Goal: Transaction & Acquisition: Obtain resource

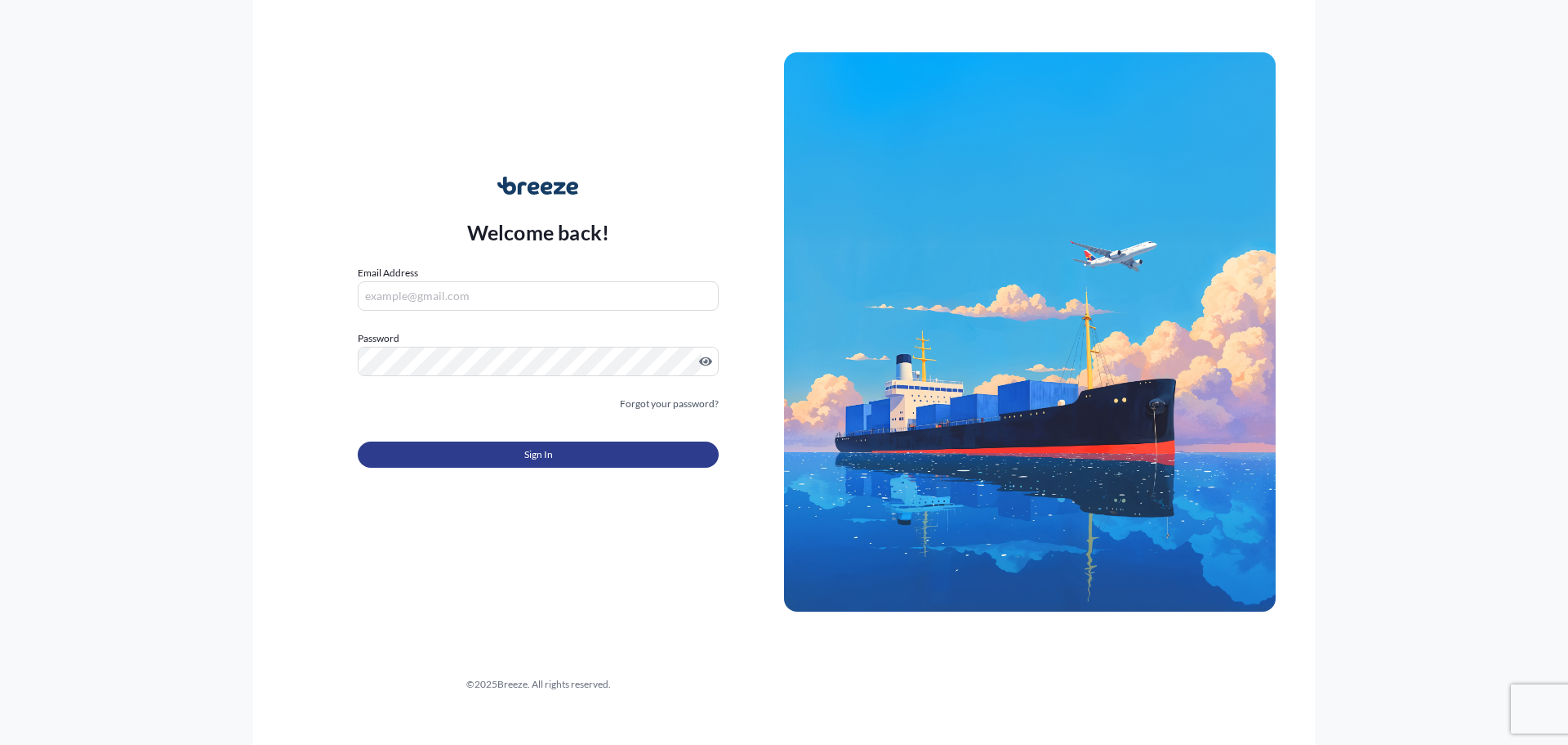
type input "[EMAIL_ADDRESS][DOMAIN_NAME]"
click at [658, 468] on button "Sign In" at bounding box center [539, 454] width 361 height 26
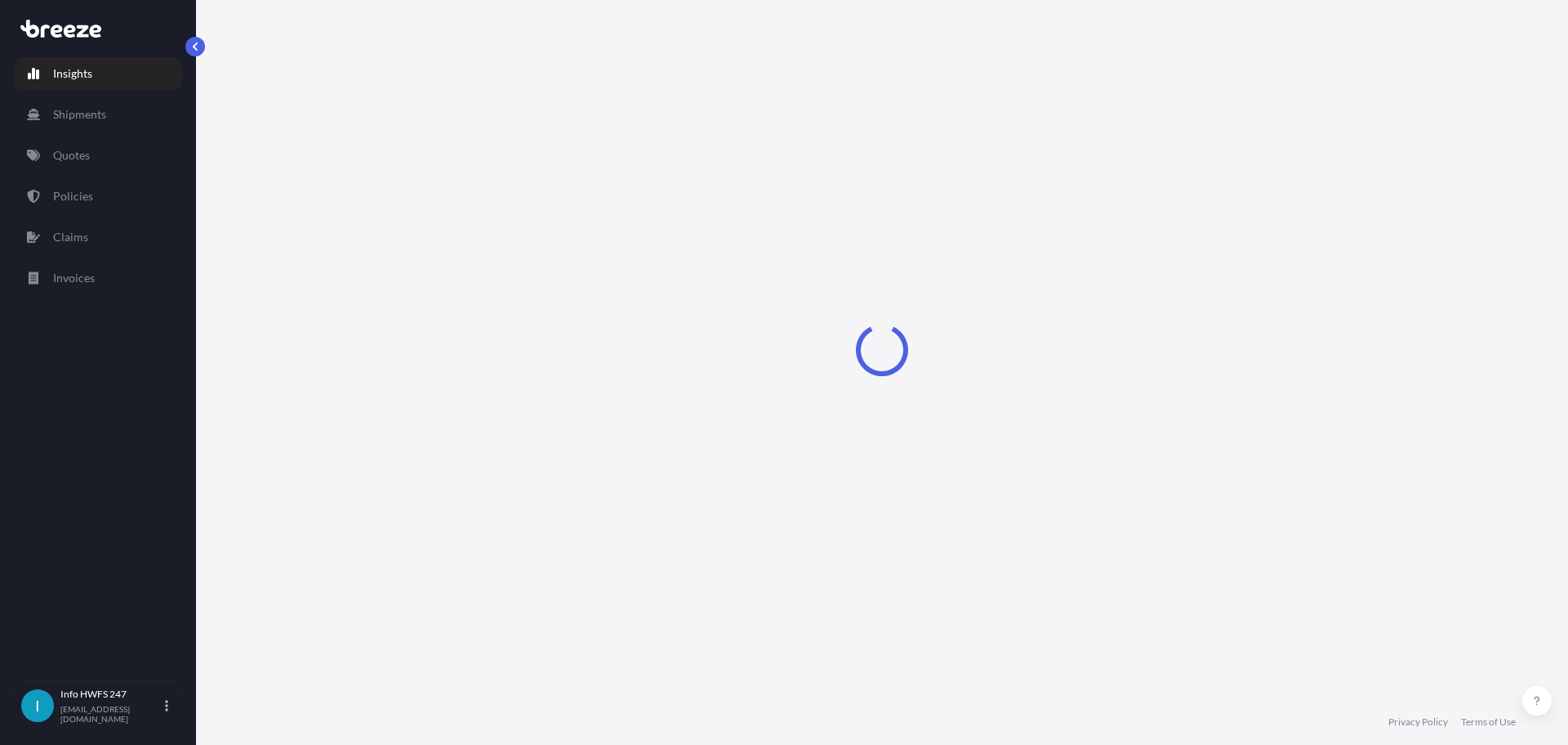
select select "2025"
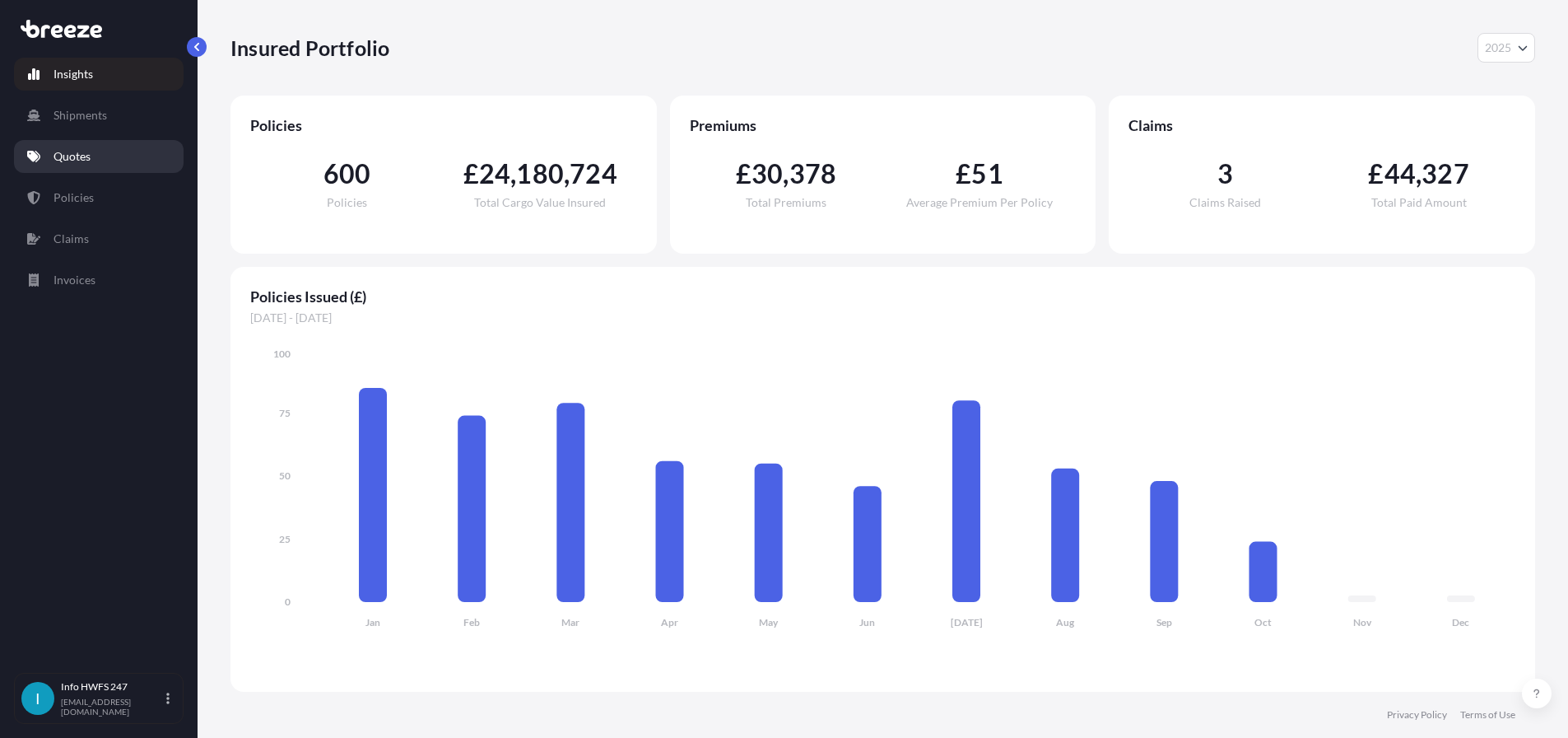
click at [117, 171] on link "Quotes" at bounding box center [99, 156] width 170 height 33
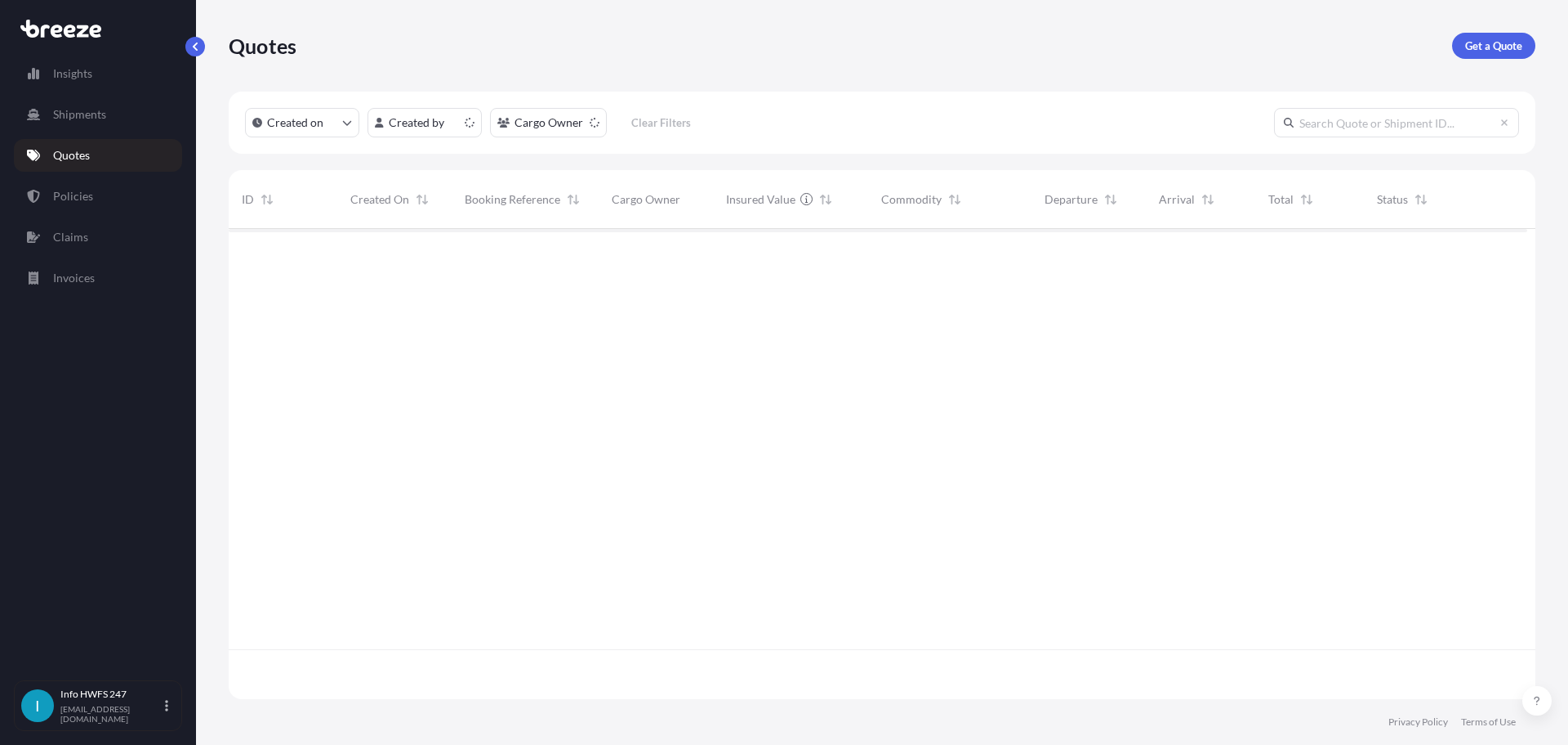
scroll to position [450, 1287]
click at [1510, 50] on p "Get a Quote" at bounding box center [1494, 45] width 57 height 16
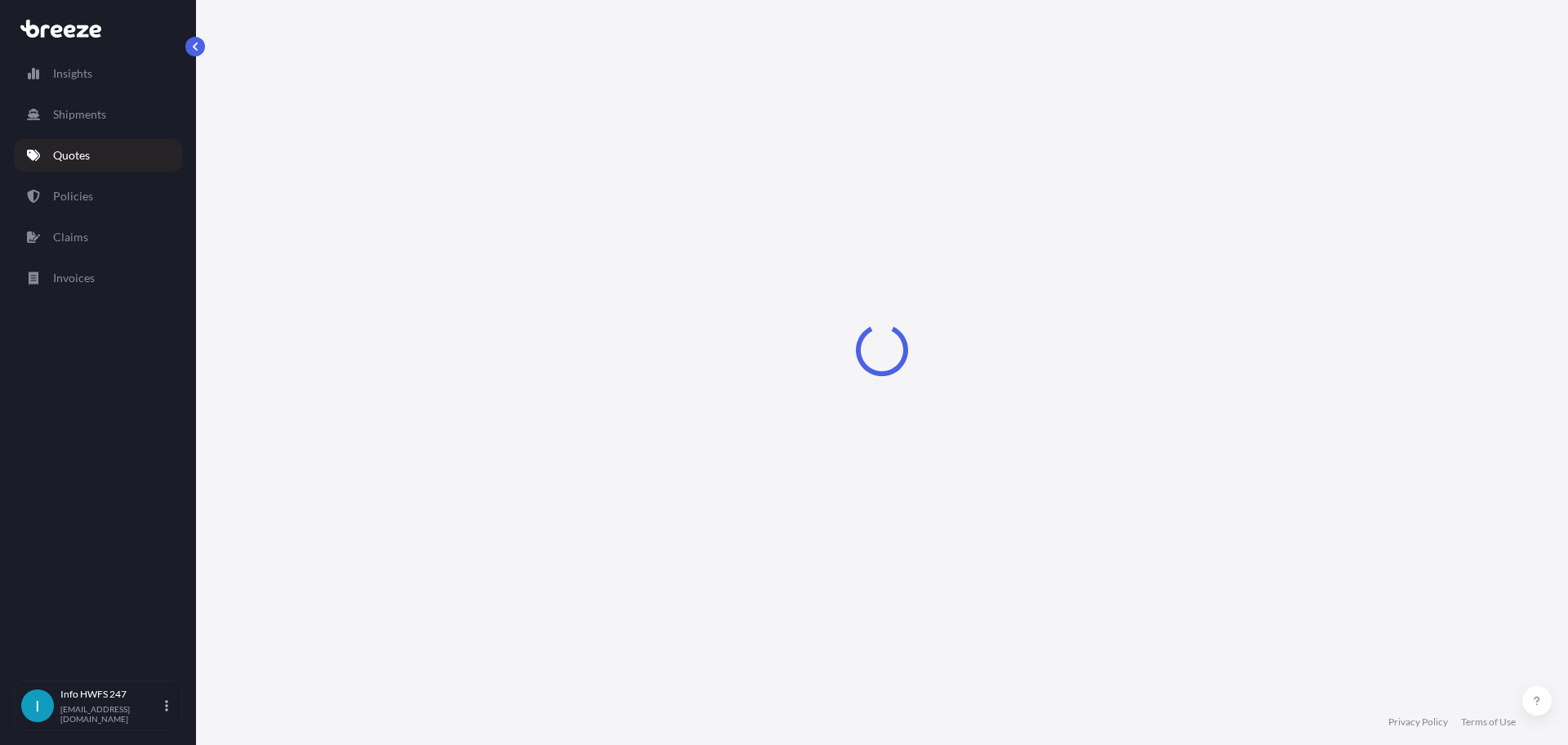
select select "Road"
select select "Air"
select select "1"
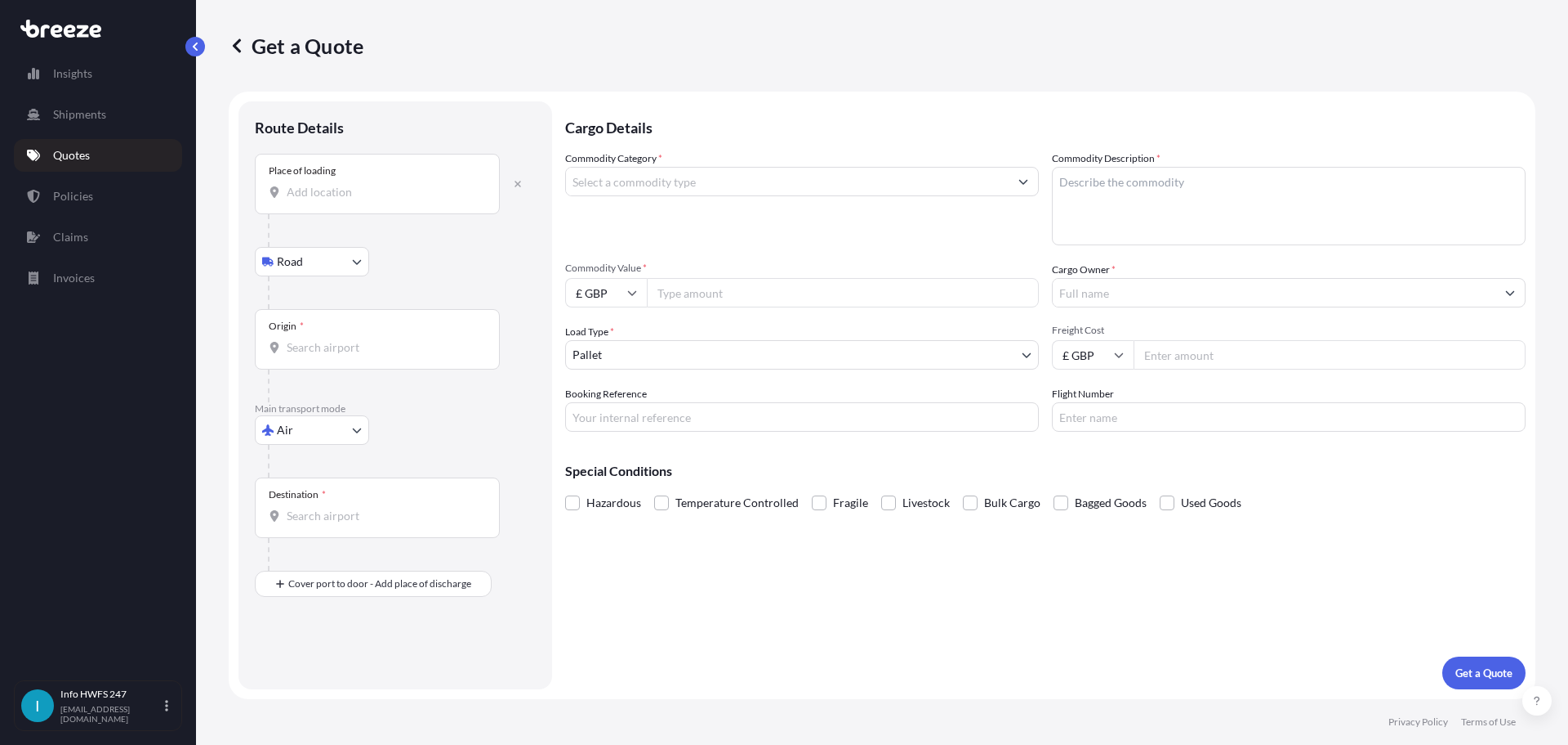
click at [349, 214] on div "Place of loading" at bounding box center [377, 183] width 245 height 60
click at [349, 200] on input "Place of loading" at bounding box center [383, 192] width 193 height 16
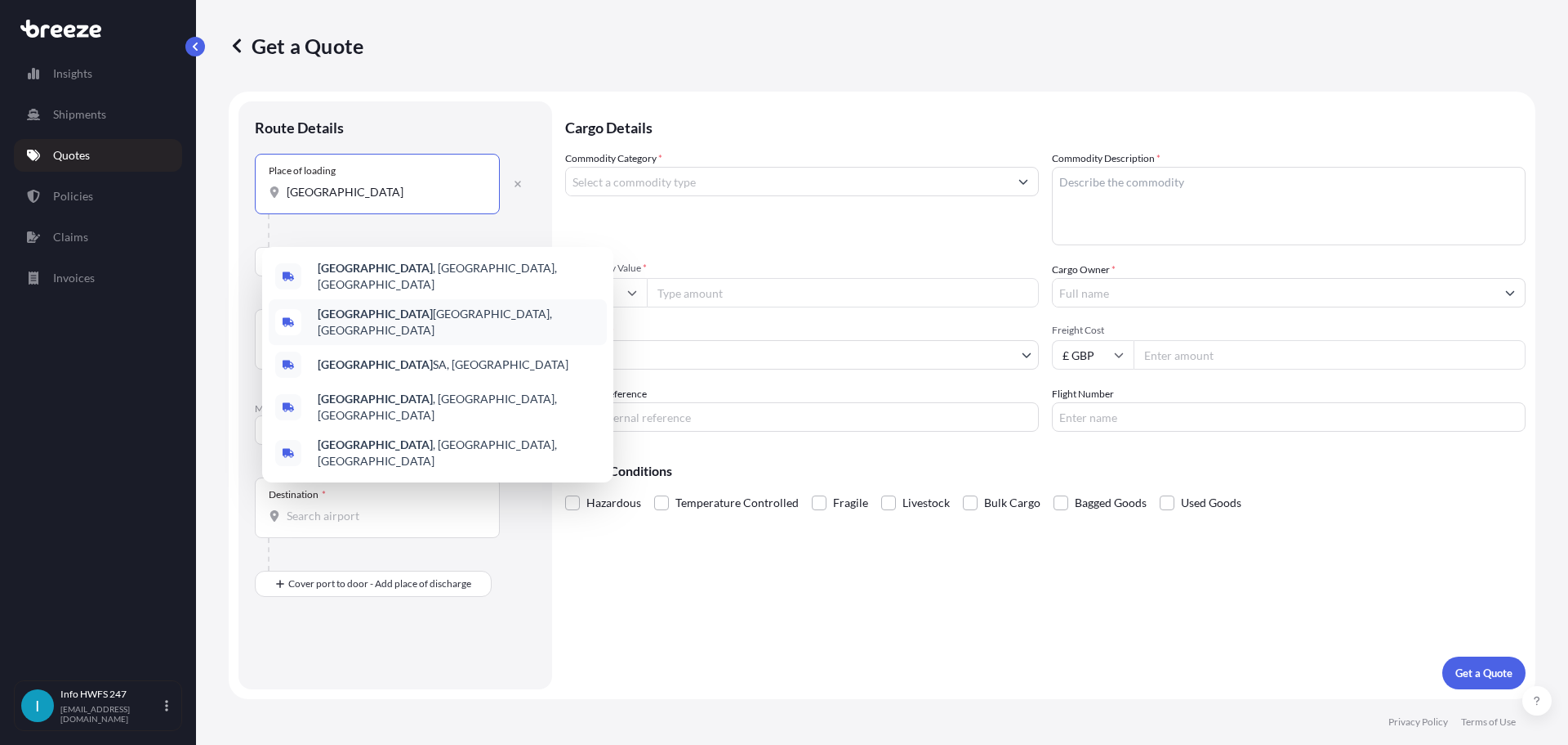
click at [382, 269] on b "[GEOGRAPHIC_DATA]" at bounding box center [375, 267] width 116 height 14
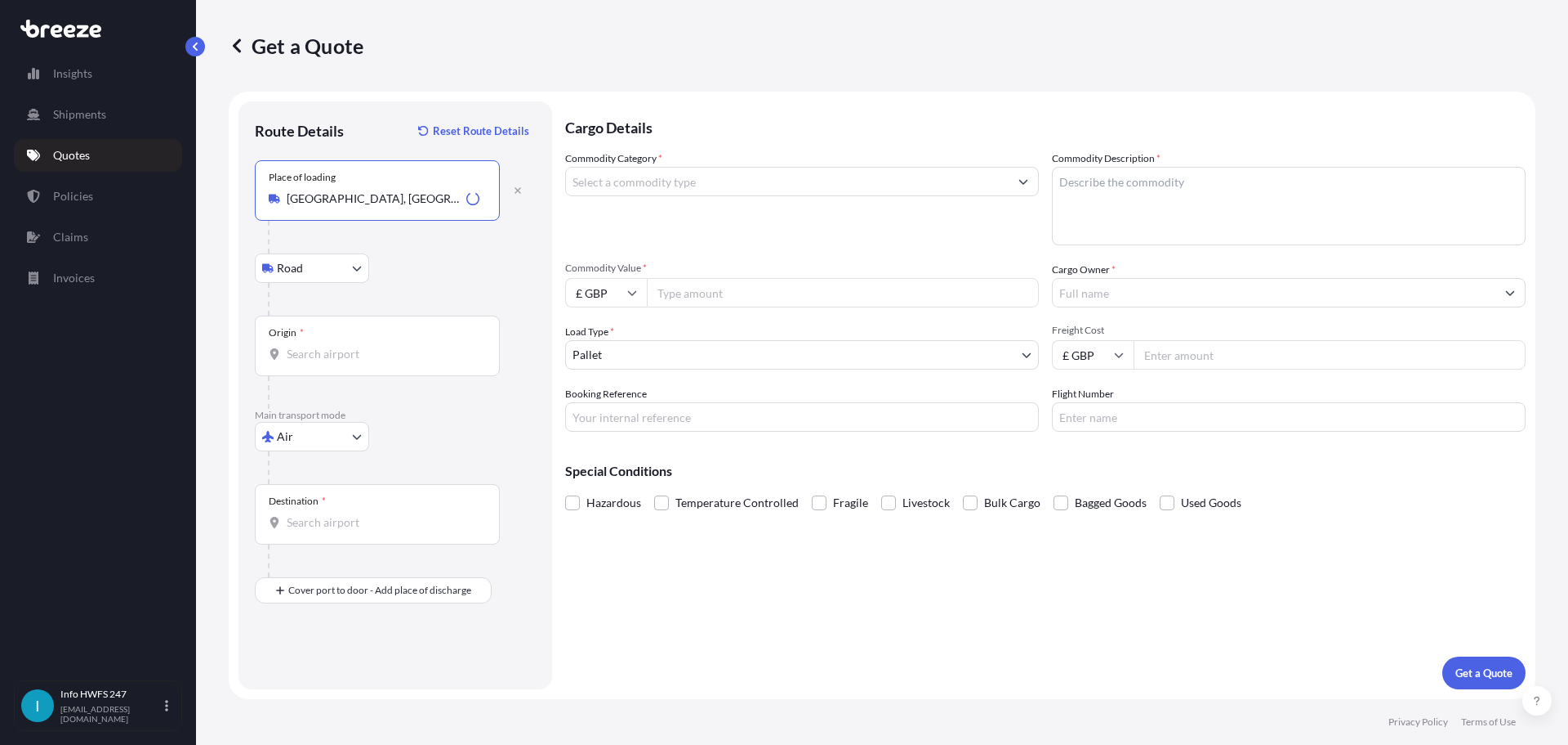
type input "[GEOGRAPHIC_DATA], [GEOGRAPHIC_DATA], [GEOGRAPHIC_DATA]"
click at [383, 362] on input "Origin *" at bounding box center [383, 354] width 193 height 16
type input "USMEM - [GEOGRAPHIC_DATA], [GEOGRAPHIC_DATA]"
click at [362, 531] on input "Destination *" at bounding box center [383, 522] width 193 height 16
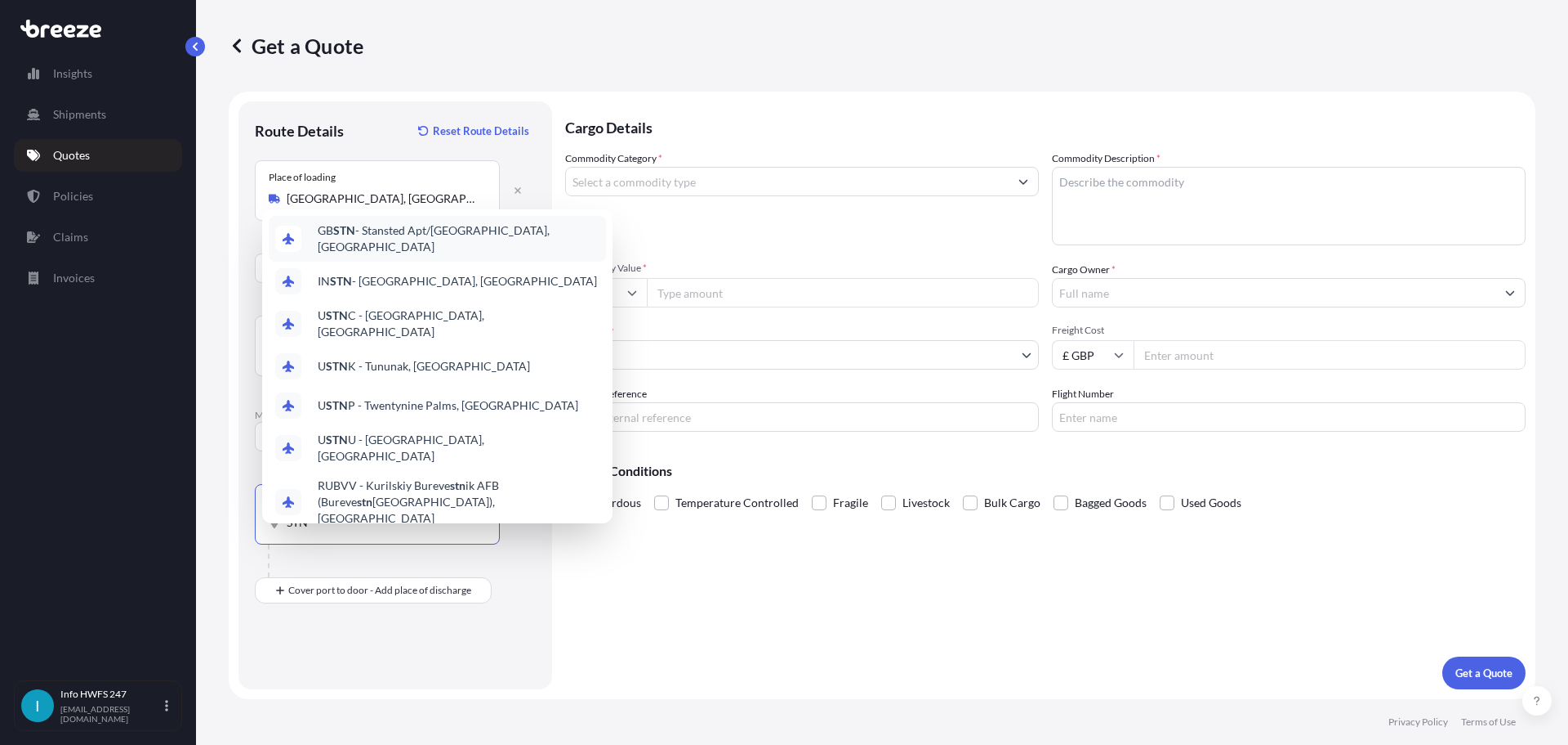
click at [421, 222] on span "GB STN - Stansted Apt/[GEOGRAPHIC_DATA], [GEOGRAPHIC_DATA]" at bounding box center [459, 238] width 282 height 33
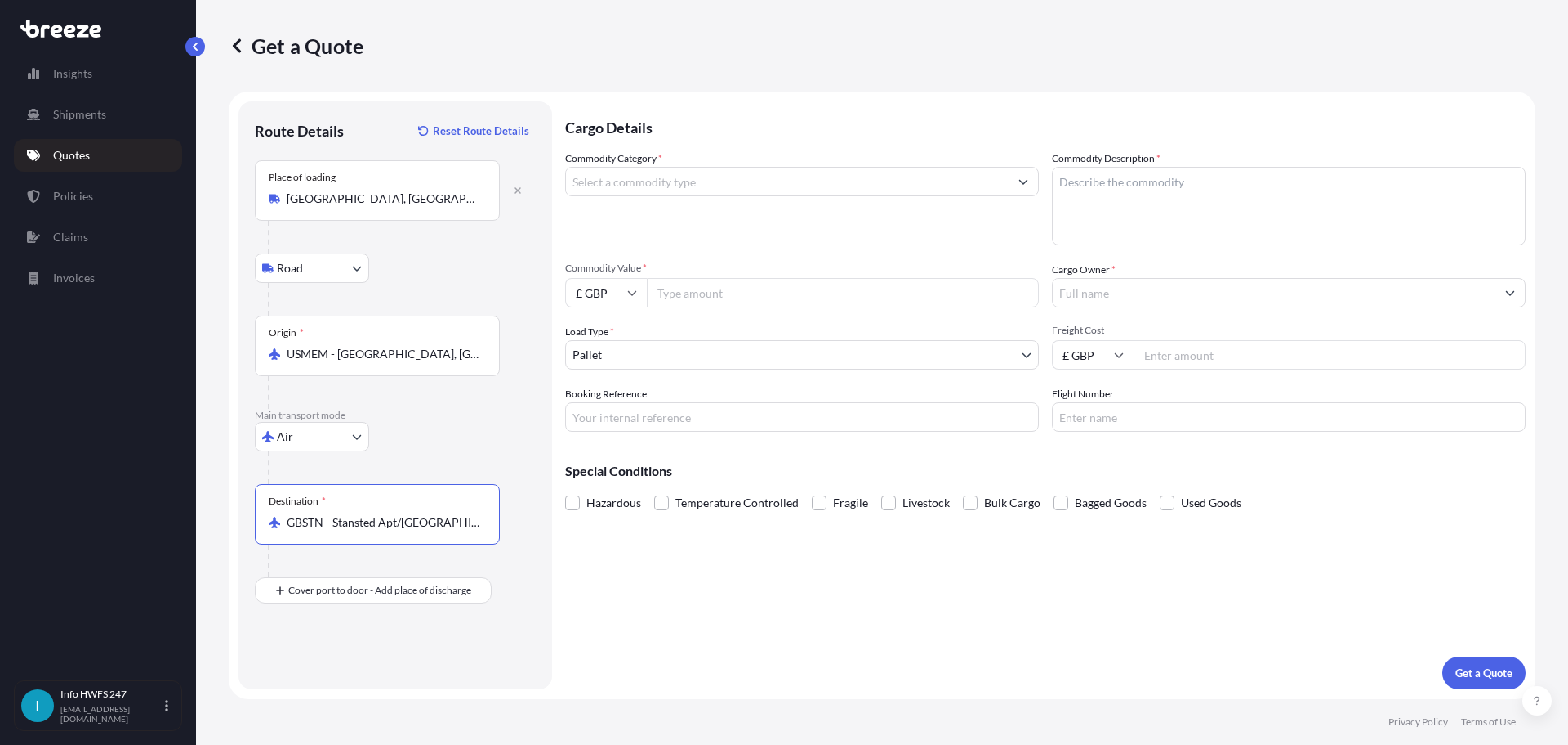
type input "GBSTN - Stansted Apt/[GEOGRAPHIC_DATA], [GEOGRAPHIC_DATA]"
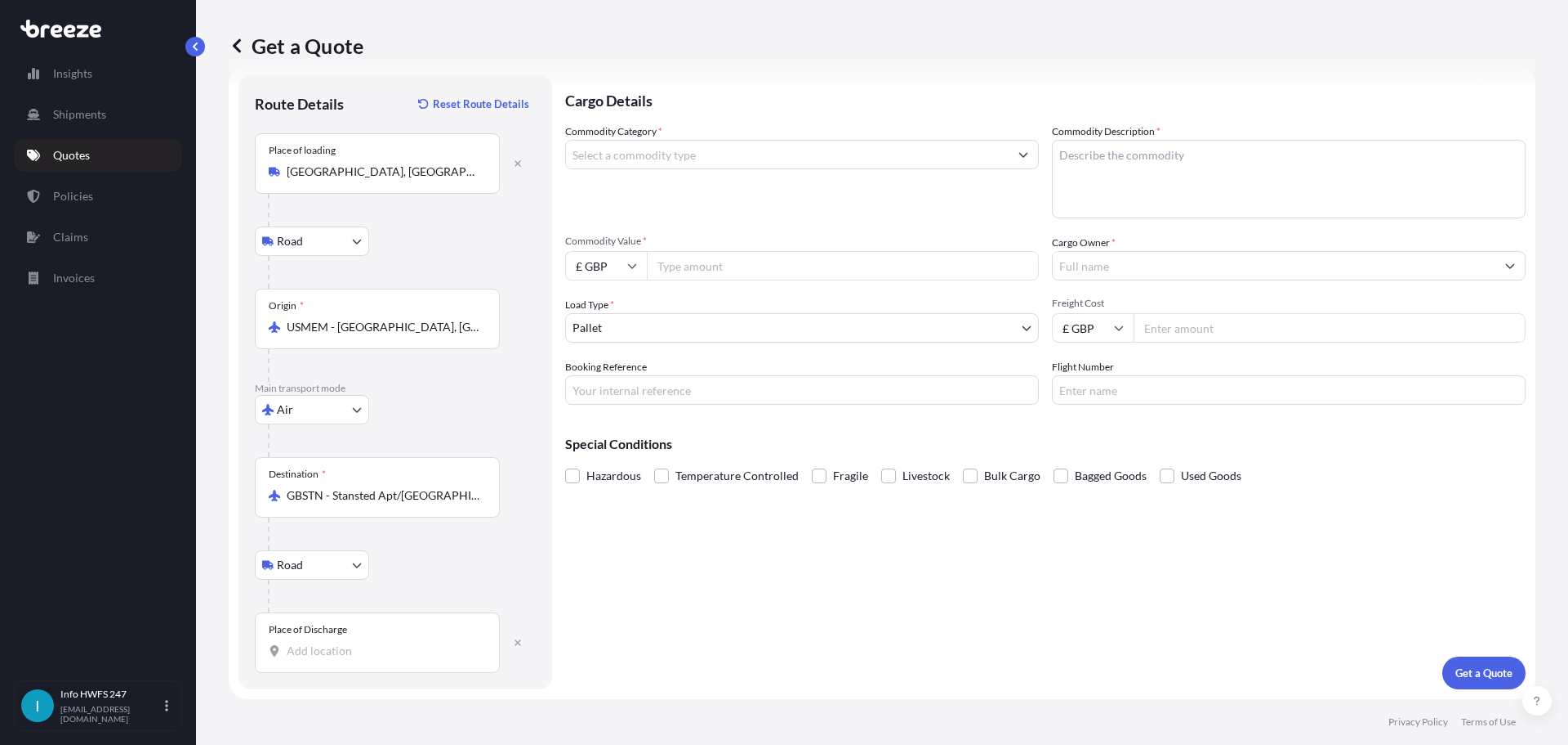
scroll to position [122, 0]
click at [350, 642] on input "Place of Discharge" at bounding box center [383, 650] width 193 height 16
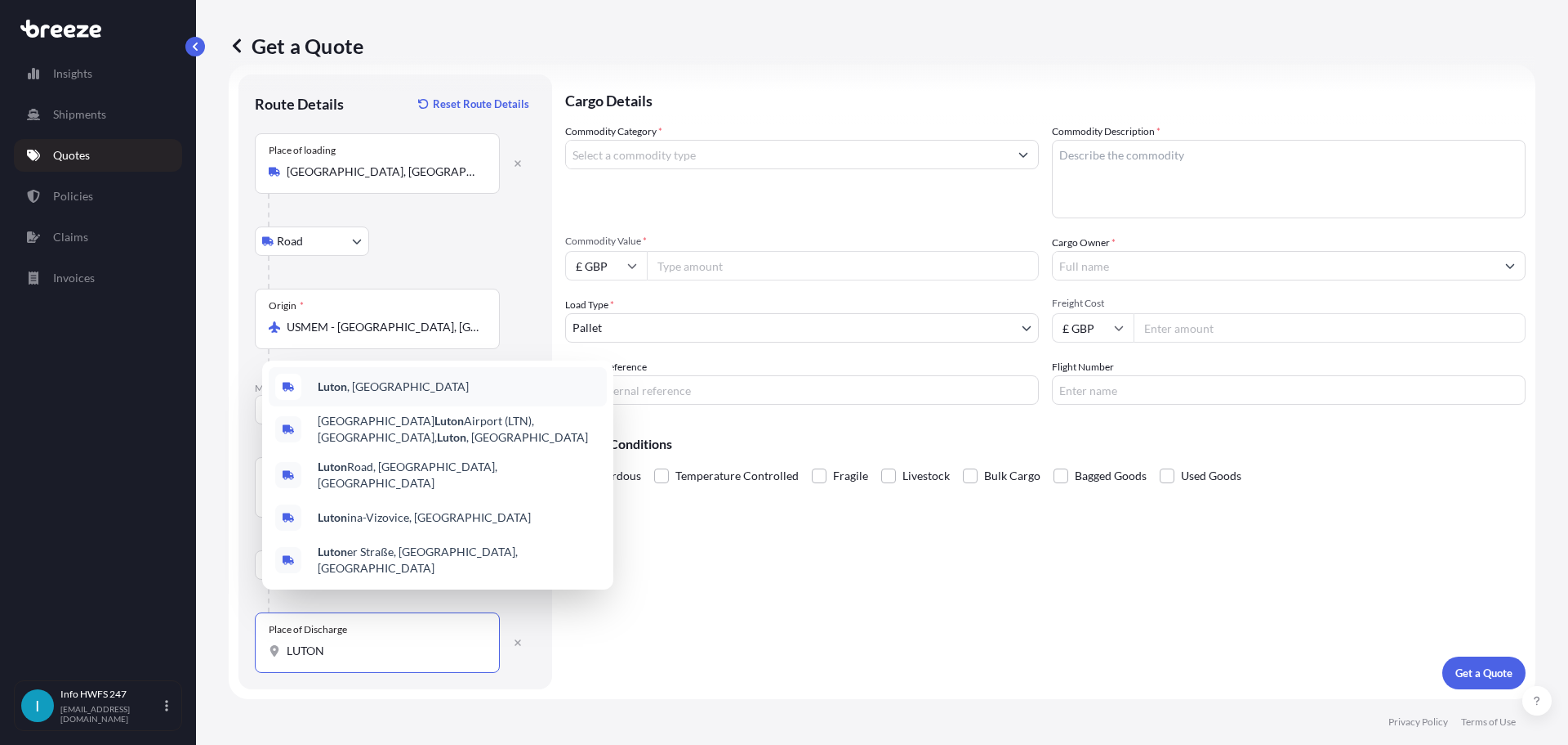
click at [376, 384] on div "[GEOGRAPHIC_DATA] , [GEOGRAPHIC_DATA]" at bounding box center [438, 387] width 338 height 40
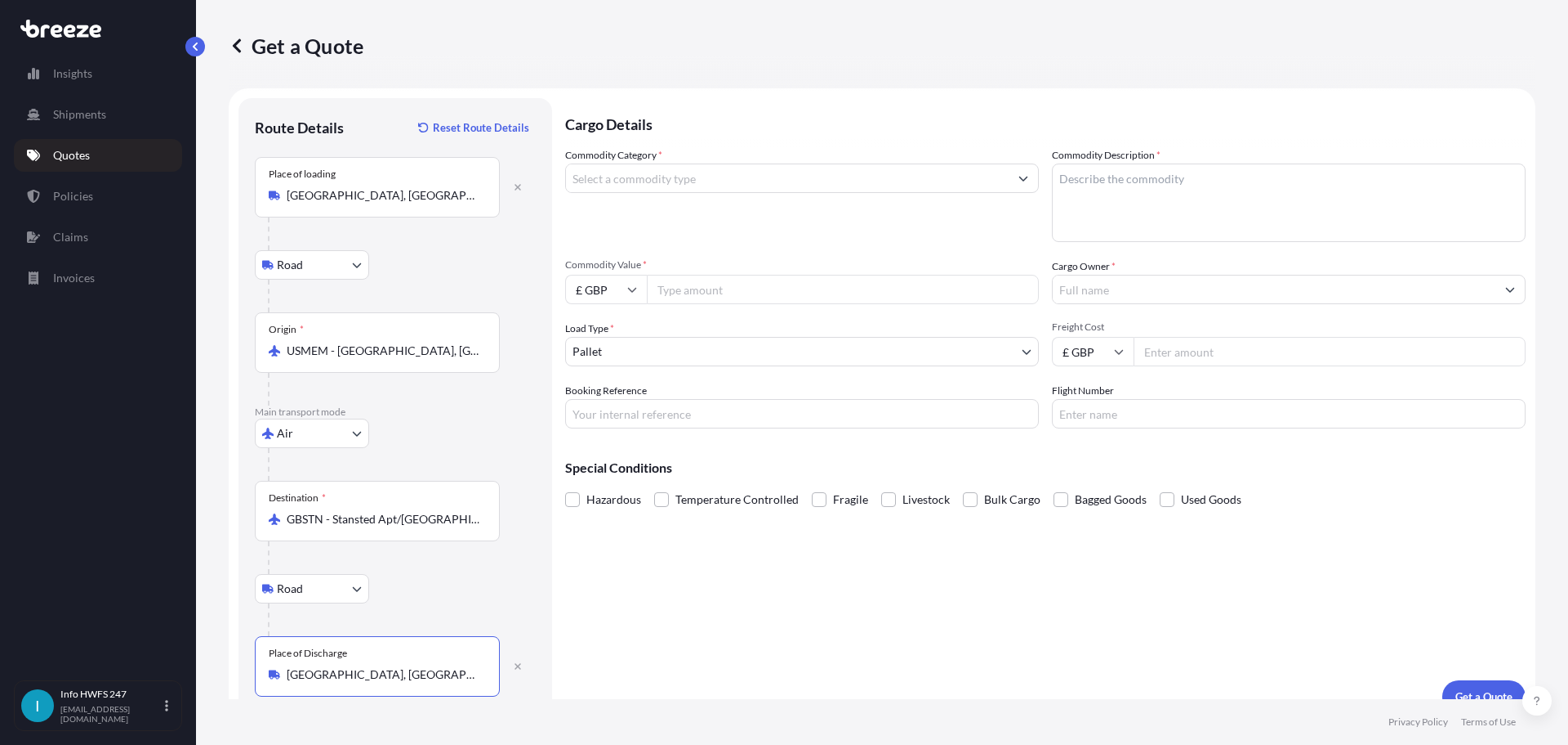
scroll to position [0, 0]
type input "[GEOGRAPHIC_DATA], [GEOGRAPHIC_DATA]"
click at [687, 197] on input "Commodity Category *" at bounding box center [787, 181] width 443 height 29
drag, startPoint x: 557, startPoint y: 196, endPoint x: 525, endPoint y: 189, distance: 32.8
click at [525, 189] on form "Route Details Reset Route Details Place of loading [GEOGRAPHIC_DATA], [GEOGRAPH…" at bounding box center [882, 408] width 1307 height 634
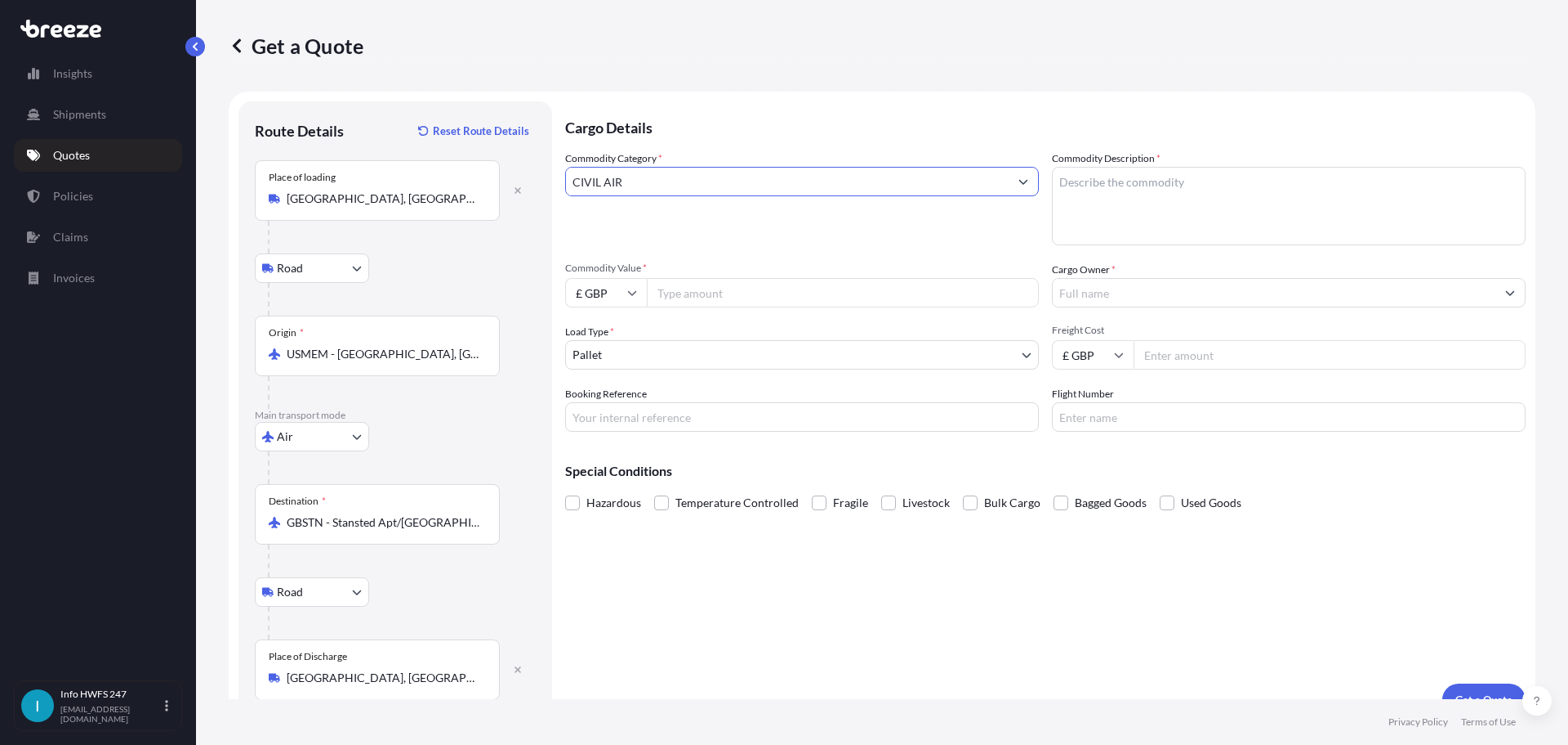
drag, startPoint x: 663, startPoint y: 198, endPoint x: 418, endPoint y: 191, distance: 245.1
click at [418, 191] on form "Route Details Reset Route Details Place of loading [GEOGRAPHIC_DATA], [GEOGRAPH…" at bounding box center [882, 408] width 1307 height 634
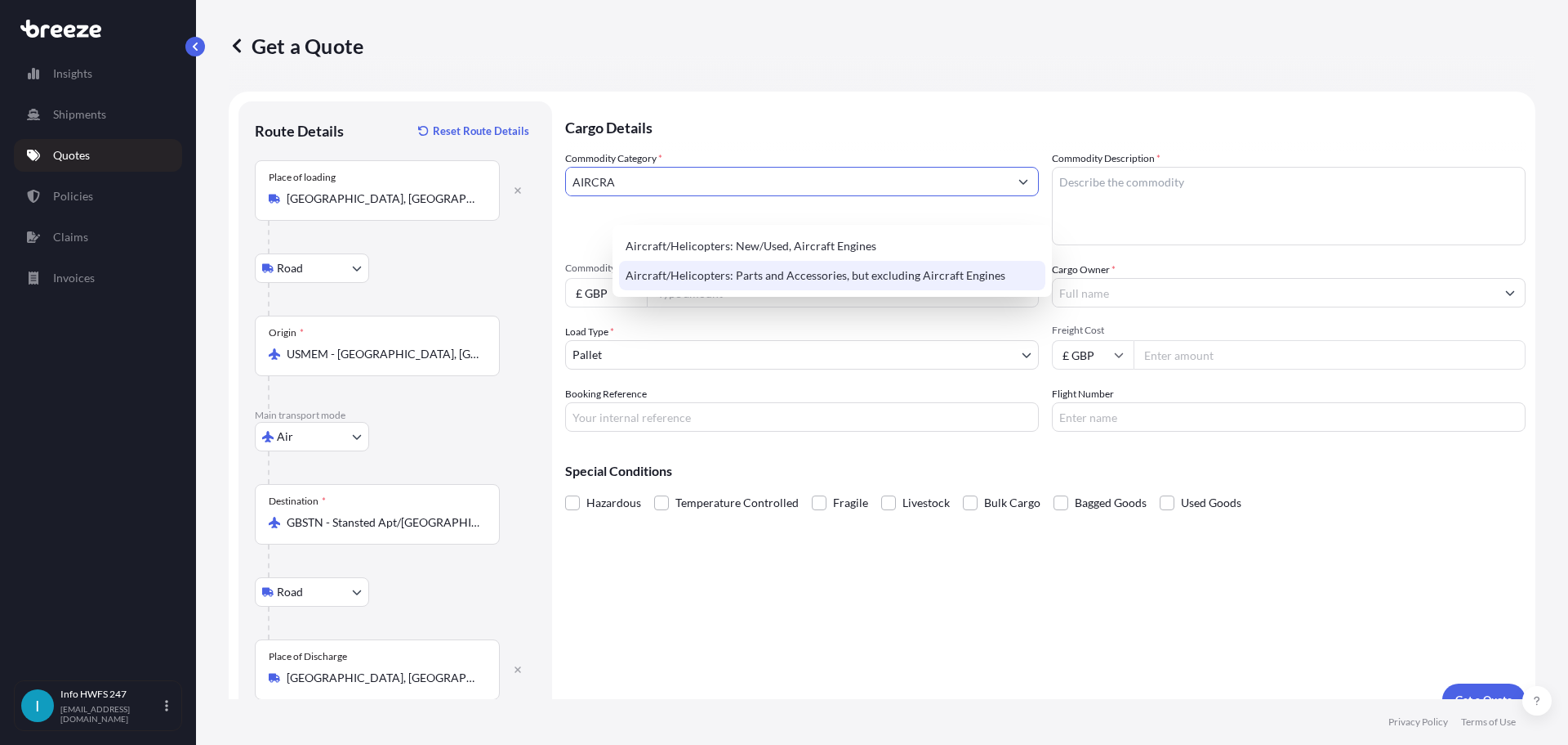
click at [784, 278] on div "Aircraft/Helicopters: Parts and Accessories, but excluding Aircraft Engines" at bounding box center [833, 275] width 427 height 29
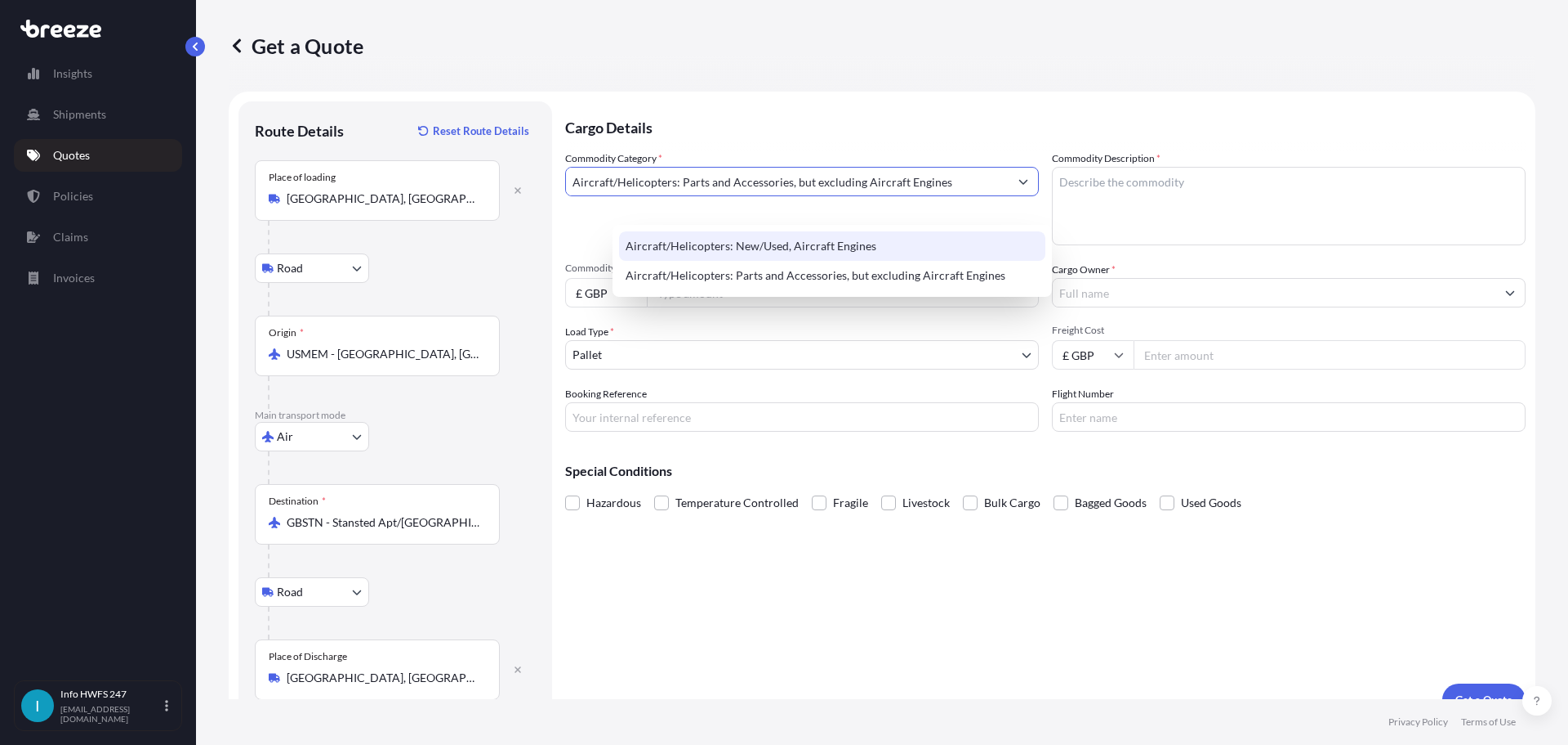
type input "Aircraft/Helicopters: Parts and Accessories, but excluding Aircraft Engines"
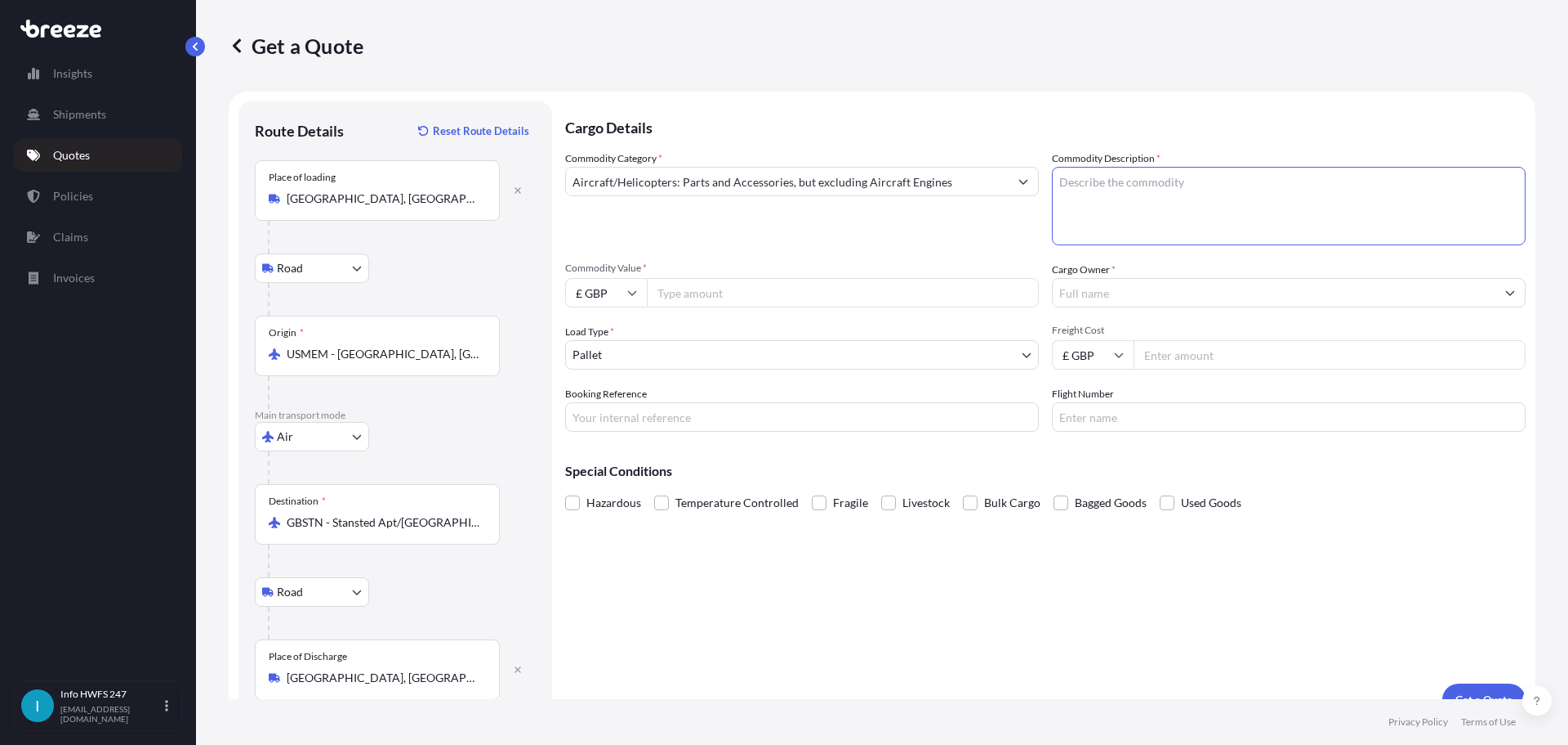
click at [1165, 211] on textarea "Commodity Description *" at bounding box center [1289, 205] width 474 height 78
type textarea "[MEDICAL_DATA] ASSY"
click at [647, 308] on input "£ GBP" at bounding box center [605, 292] width 82 height 29
click at [639, 434] on div "$ USD" at bounding box center [652, 436] width 69 height 31
type input "$ USD"
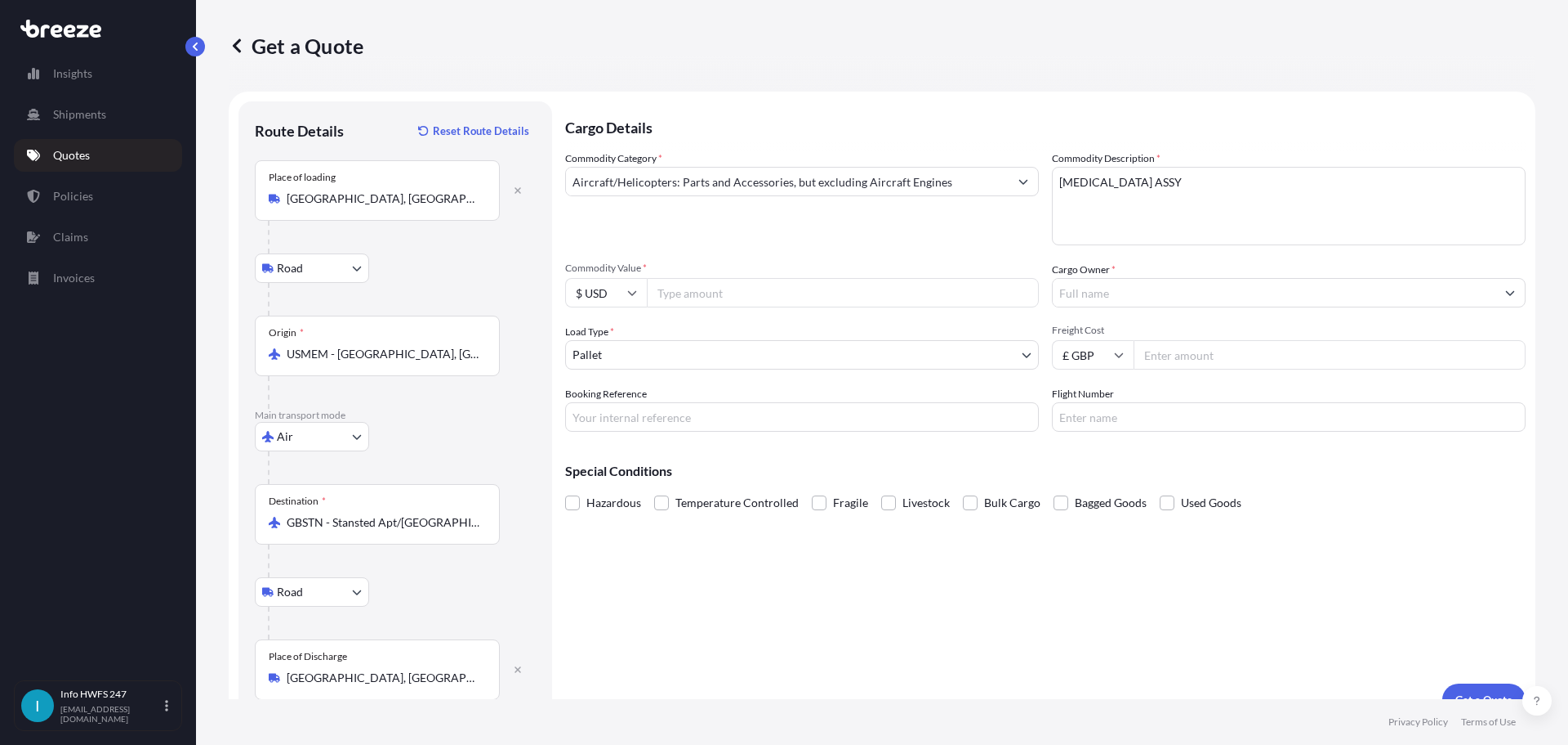
click at [782, 308] on input "Commodity Value *" at bounding box center [842, 292] width 392 height 29
type input "41098.09"
click at [1145, 308] on input "Cargo Owner *" at bounding box center [1274, 292] width 443 height 29
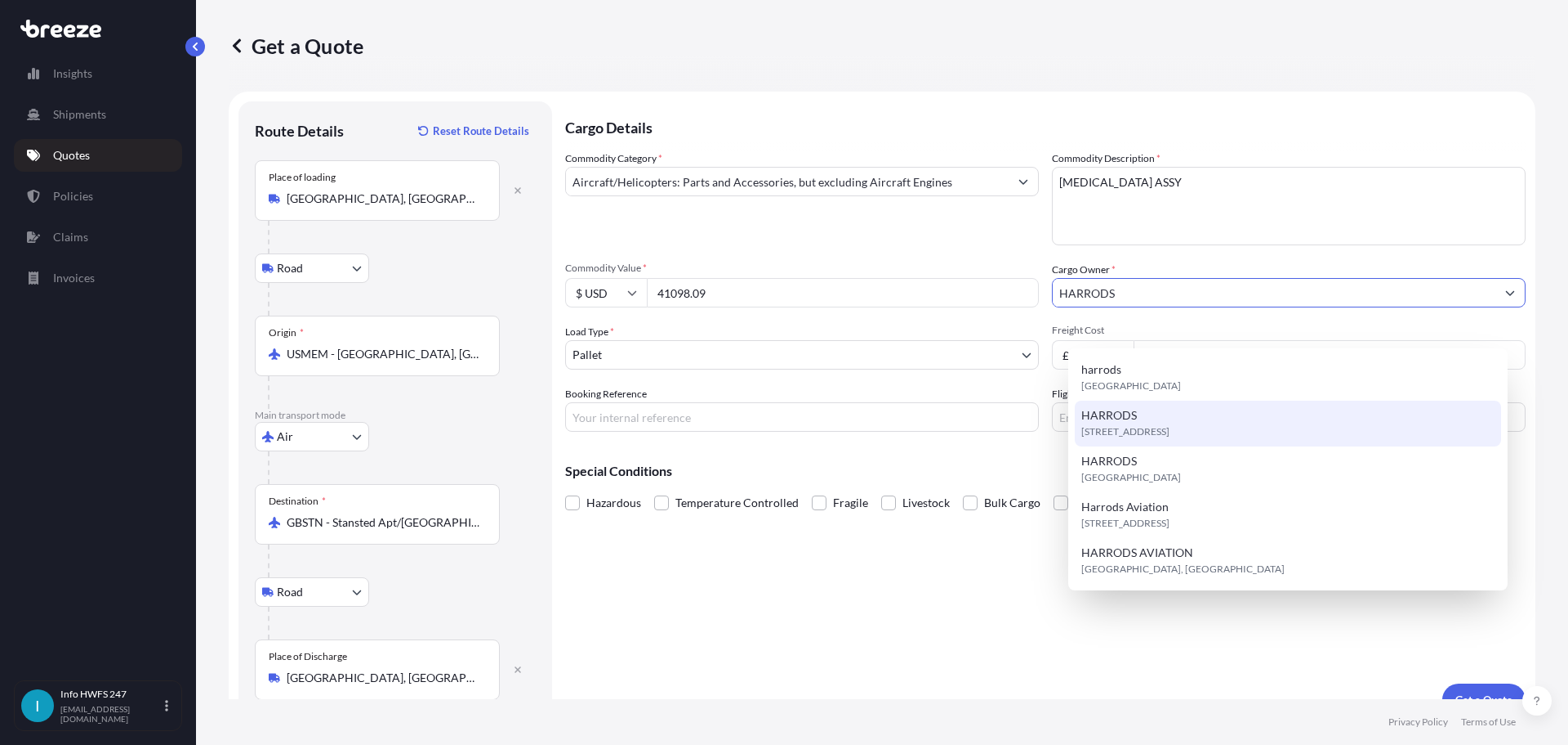
click at [1152, 425] on div "[STREET_ADDRESS]" at bounding box center [1289, 423] width 427 height 46
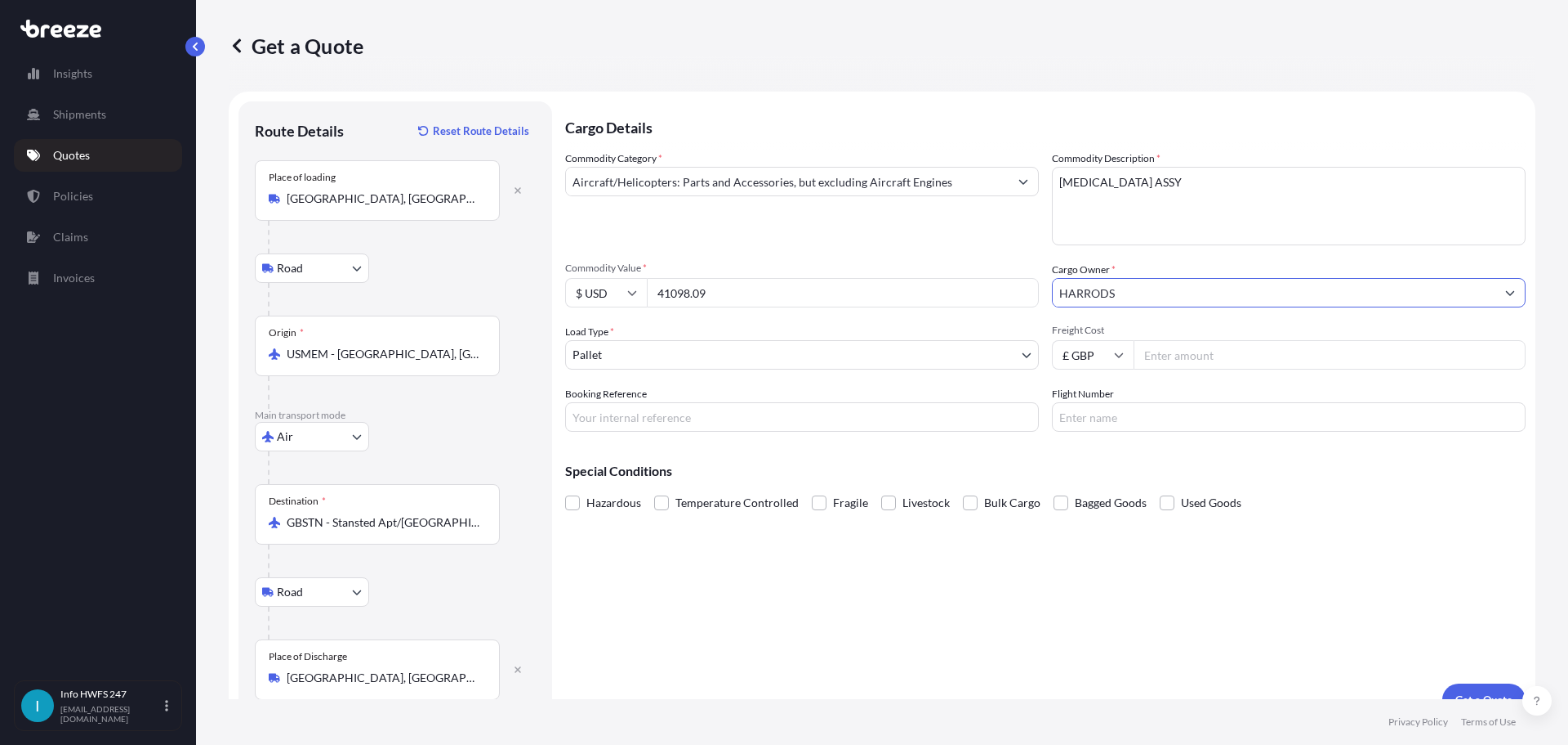
type input "HARRODS"
click at [644, 398] on body "15 options available. 6 options available. 5 options available. Insights Shipme…" at bounding box center [784, 372] width 1568 height 745
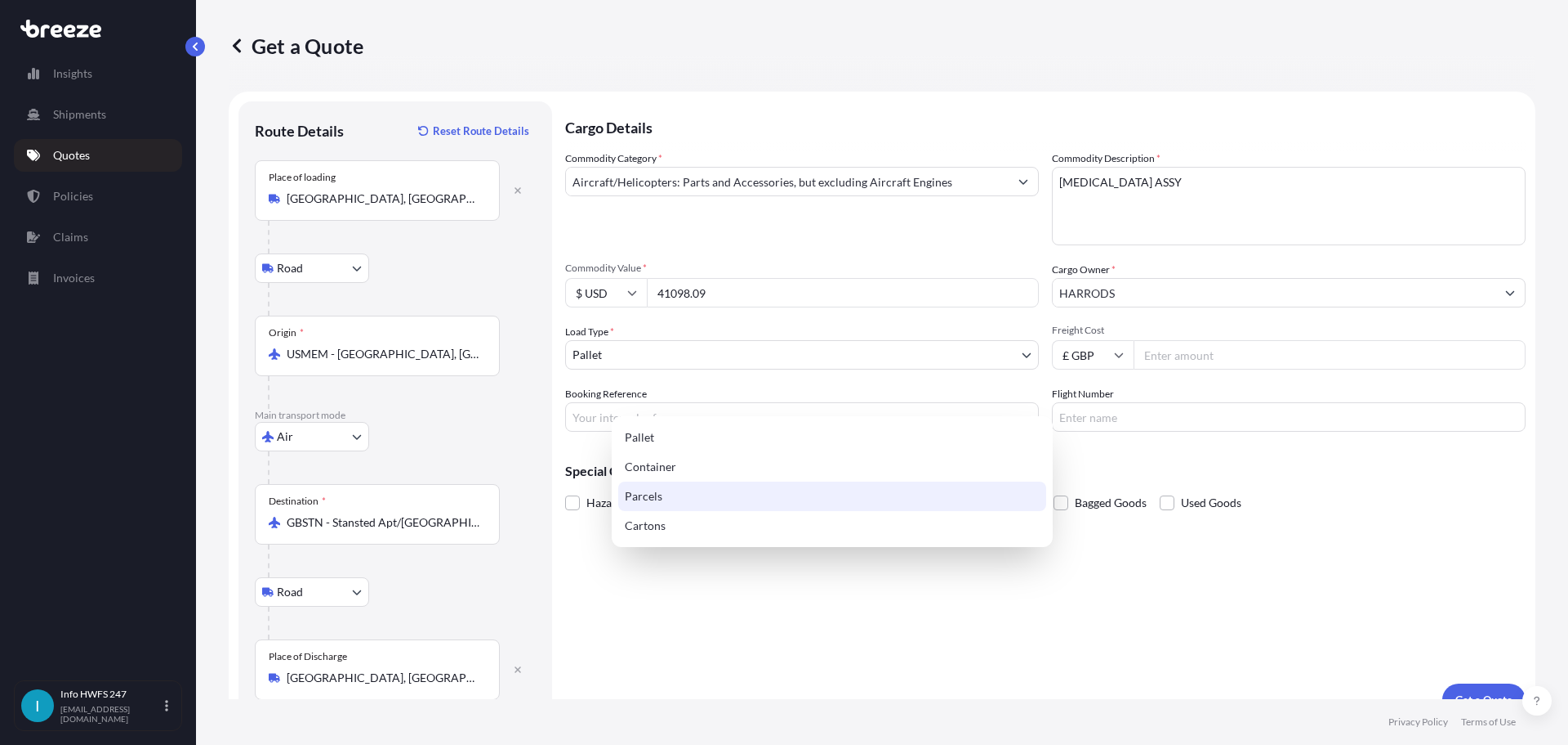
click at [669, 504] on div "Parcels" at bounding box center [832, 496] width 428 height 29
select select "3"
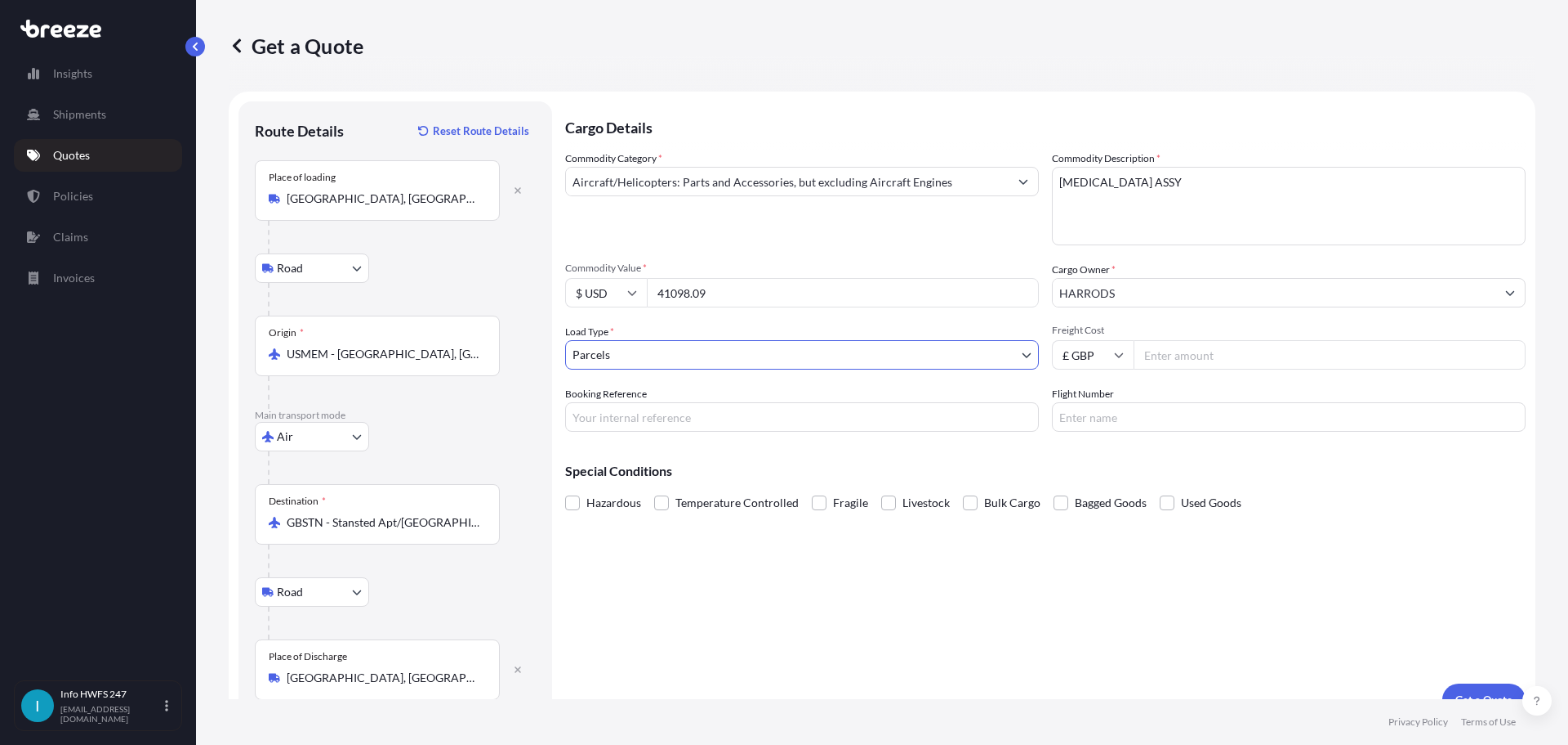
click at [649, 432] on input "Booking Reference" at bounding box center [802, 417] width 474 height 29
type input "HI168191"
click at [1134, 432] on input "Flight Number" at bounding box center [1289, 417] width 474 height 29
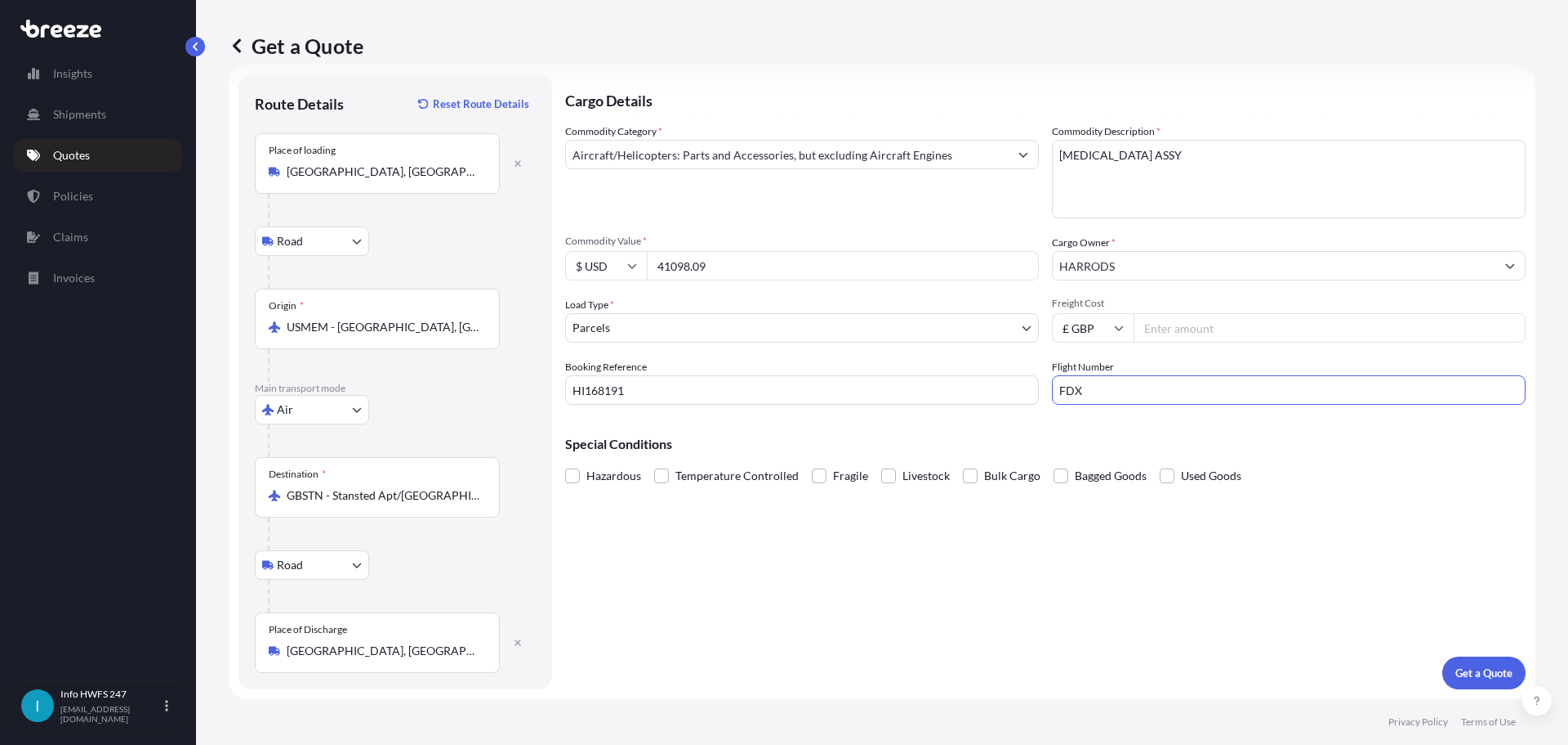
type input "FDX"
click at [1450, 657] on button "Get a Quote" at bounding box center [1484, 673] width 84 height 33
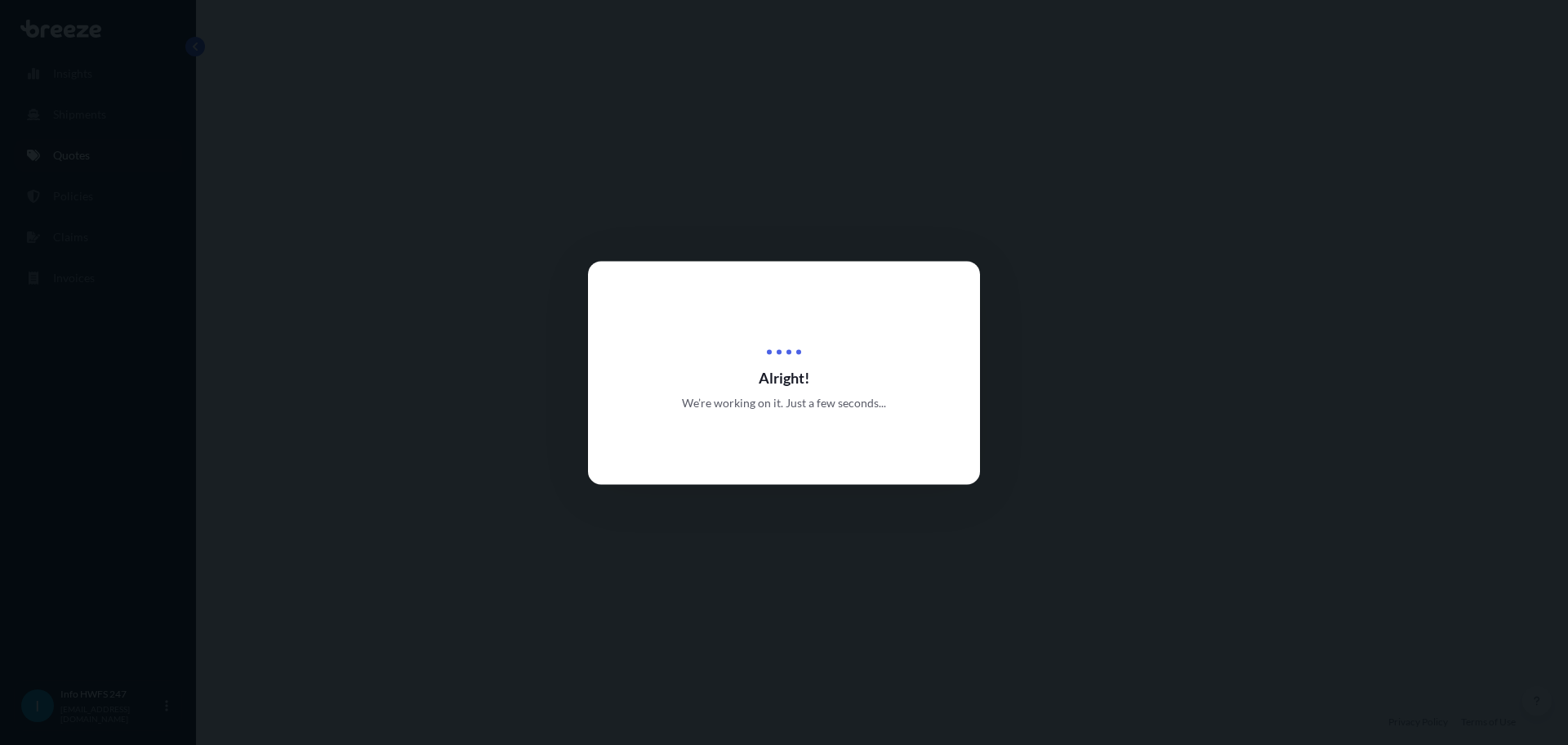
select select "Road"
select select "Air"
select select "Road"
select select "3"
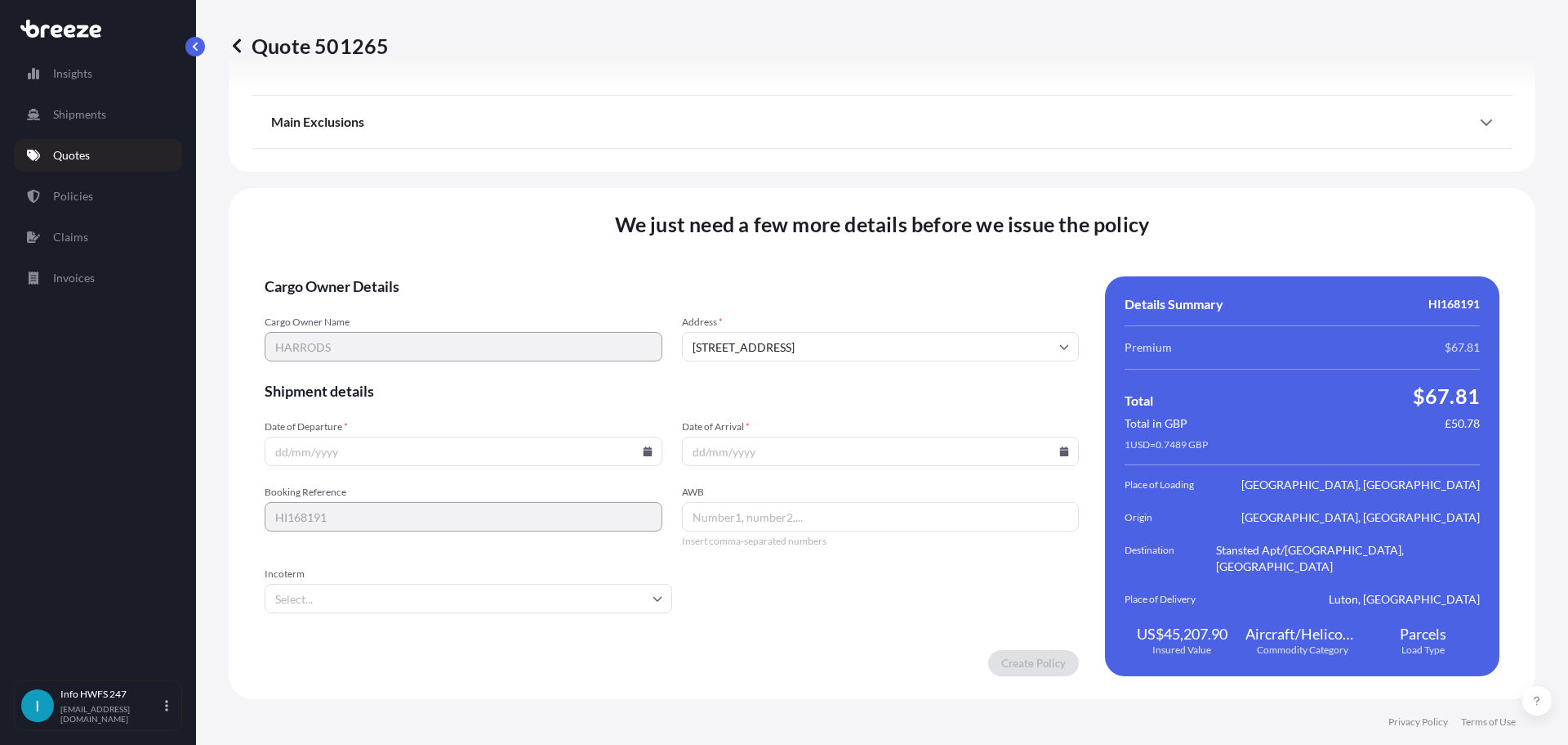
scroll to position [2422, 0]
click at [647, 450] on icon at bounding box center [648, 451] width 9 height 9
click at [543, 271] on button "11" at bounding box center [543, 273] width 26 height 26
click at [645, 449] on icon at bounding box center [648, 451] width 9 height 9
click at [509, 273] on button "10" at bounding box center [506, 273] width 26 height 26
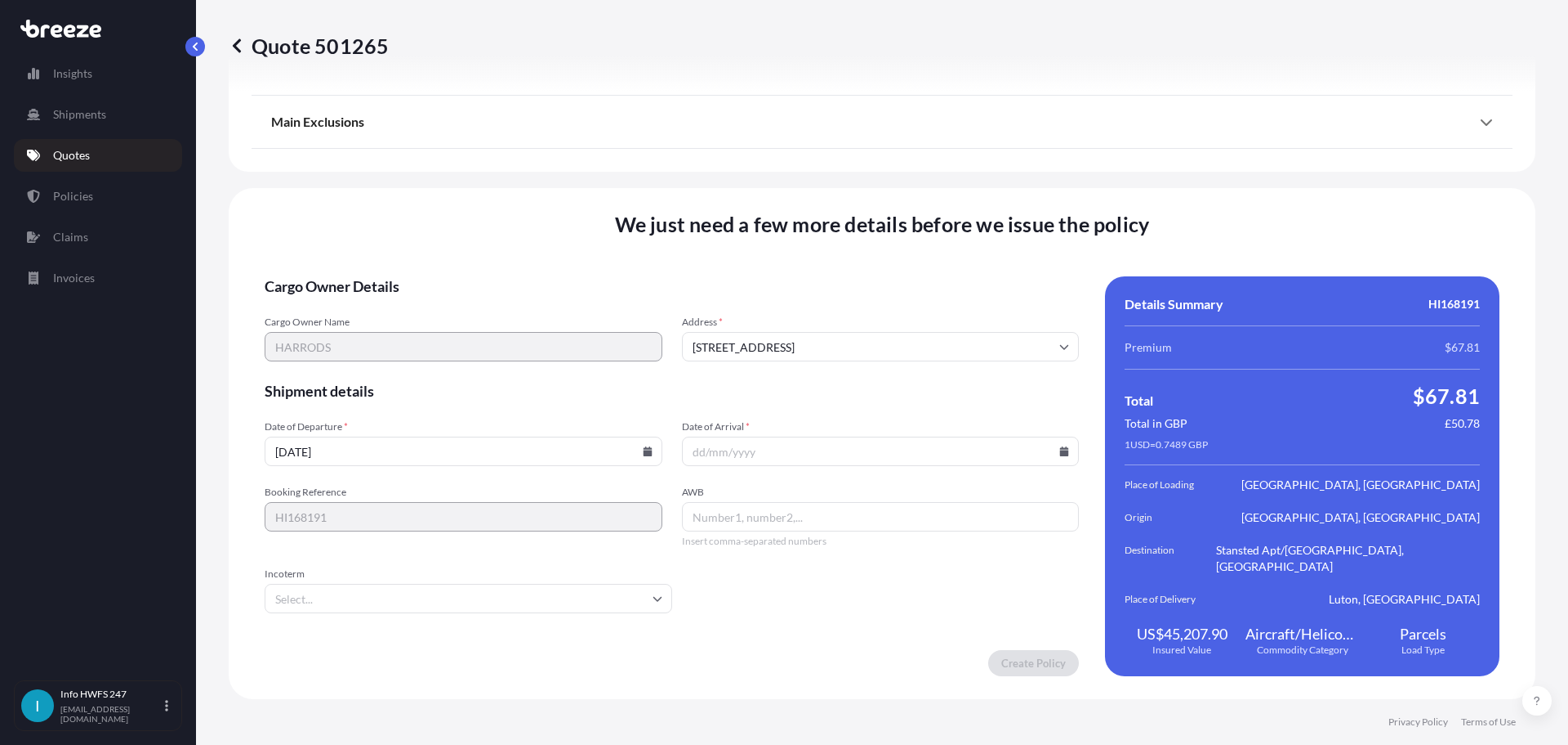
type input "[DATE]"
click at [1060, 449] on icon at bounding box center [1065, 451] width 9 height 9
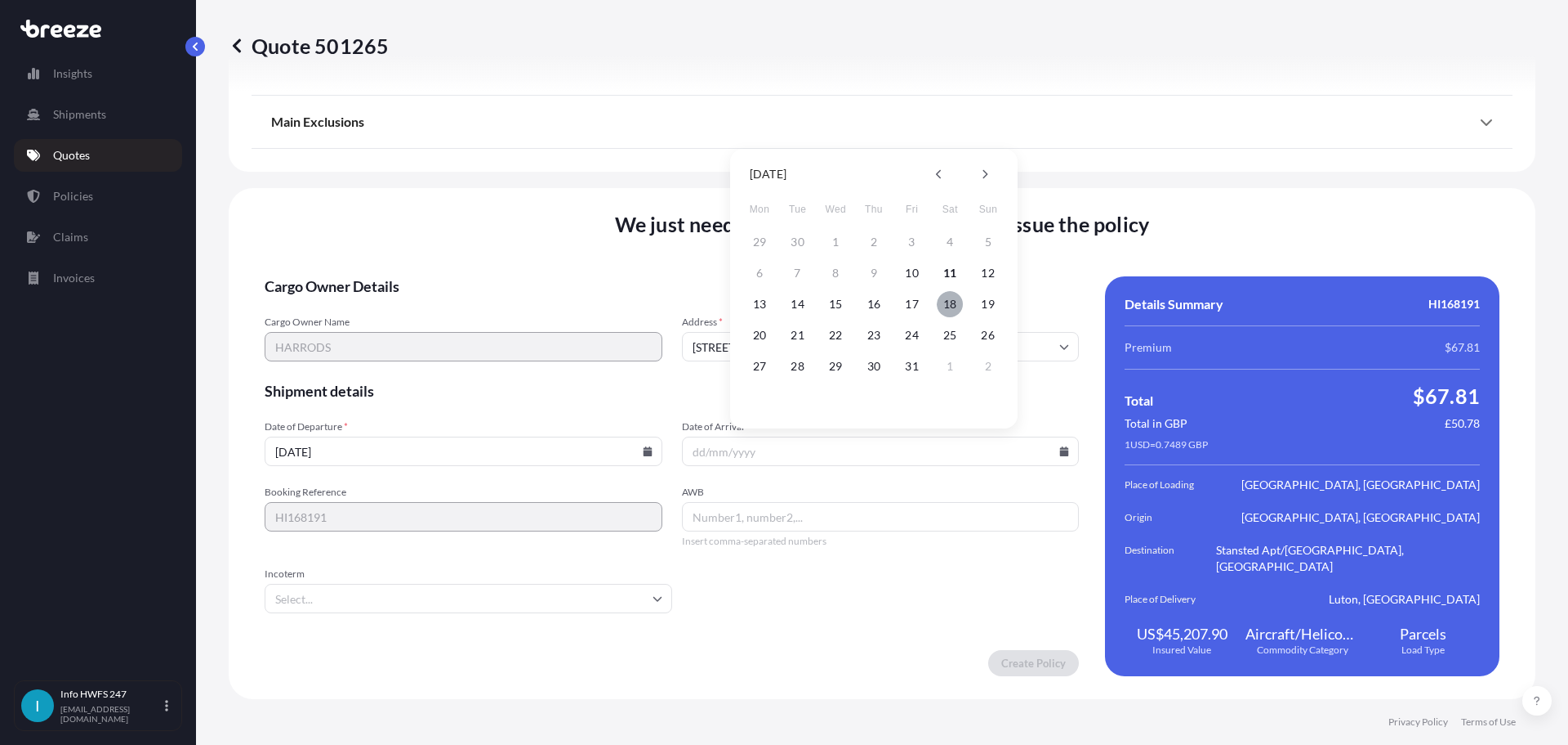
click at [955, 298] on button "18" at bounding box center [950, 304] width 26 height 26
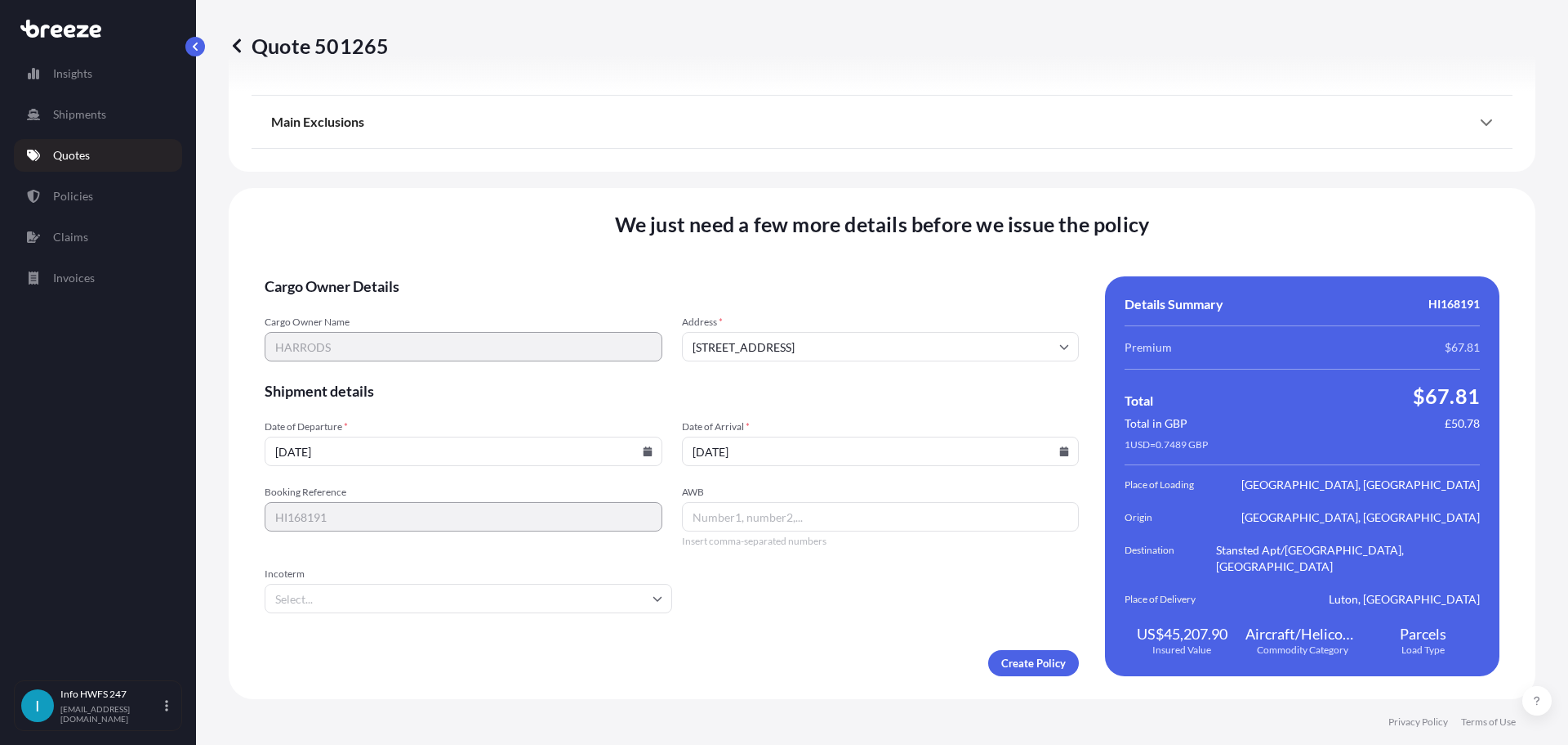
click at [1059, 448] on icon at bounding box center [1064, 451] width 9 height 9
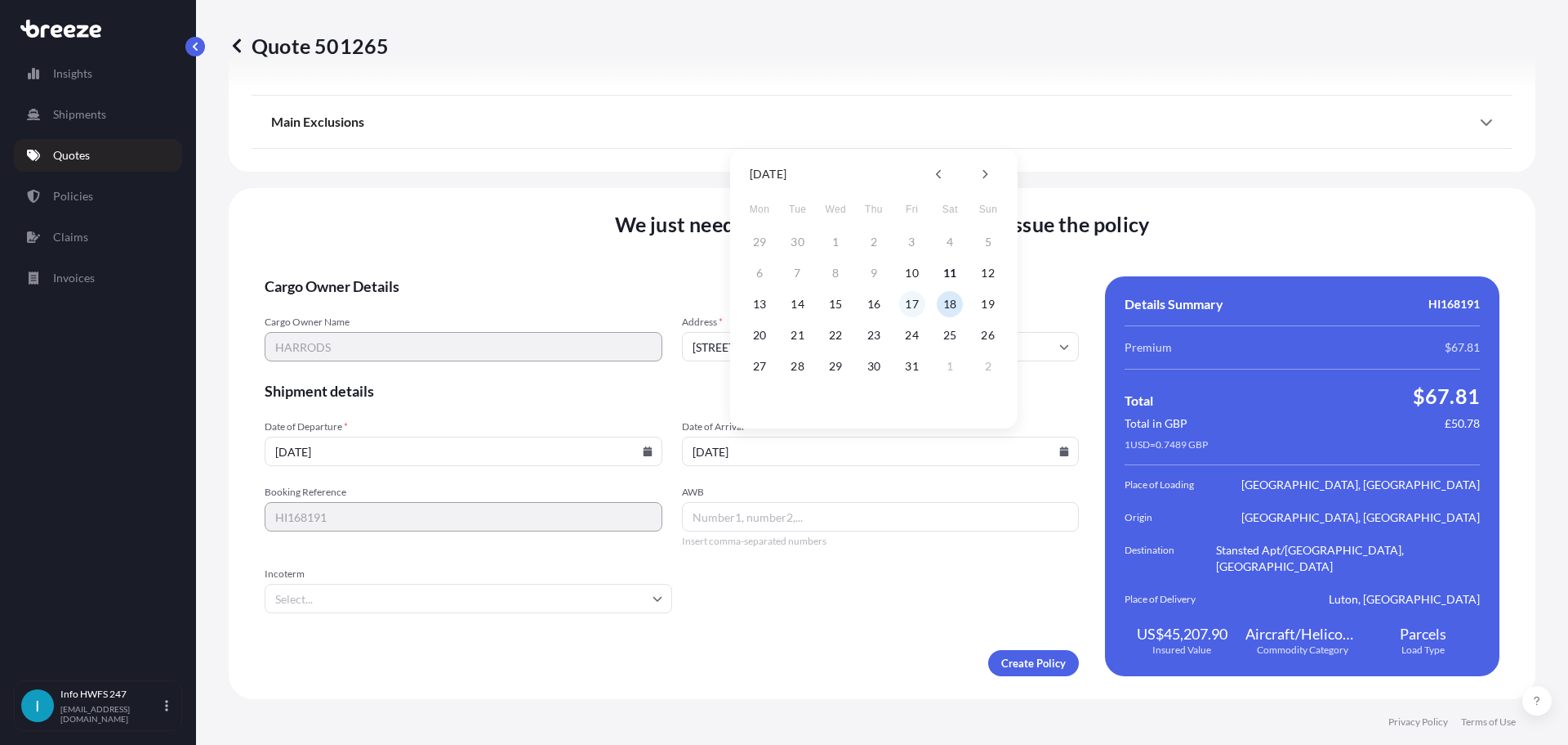
click at [917, 305] on button "17" at bounding box center [913, 304] width 26 height 26
type input "[DATE]"
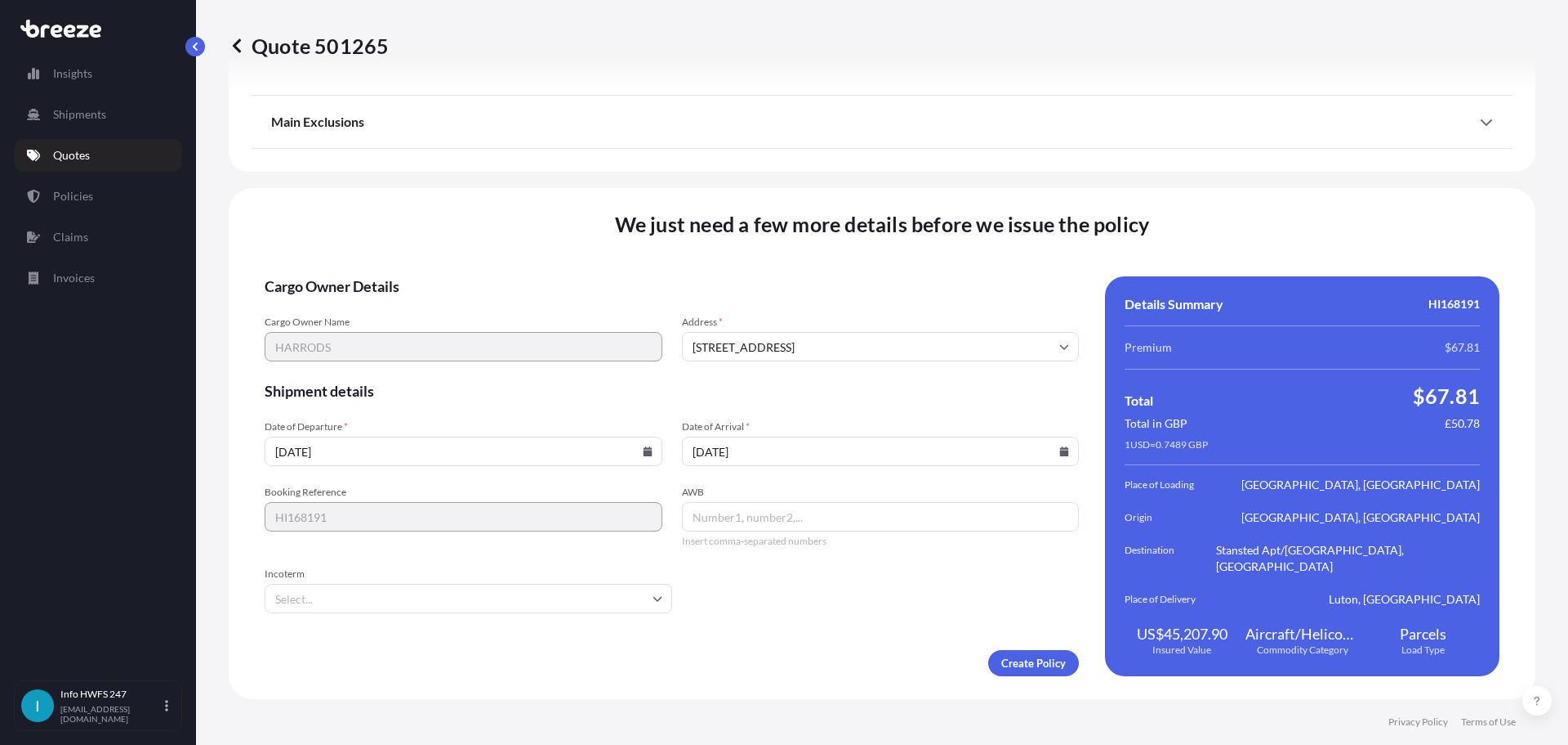
click at [804, 514] on input "AWB" at bounding box center [881, 516] width 398 height 29
paste input "885077188985"
type input "885077188985"
click at [492, 602] on input "Incoterm" at bounding box center [469, 597] width 408 height 29
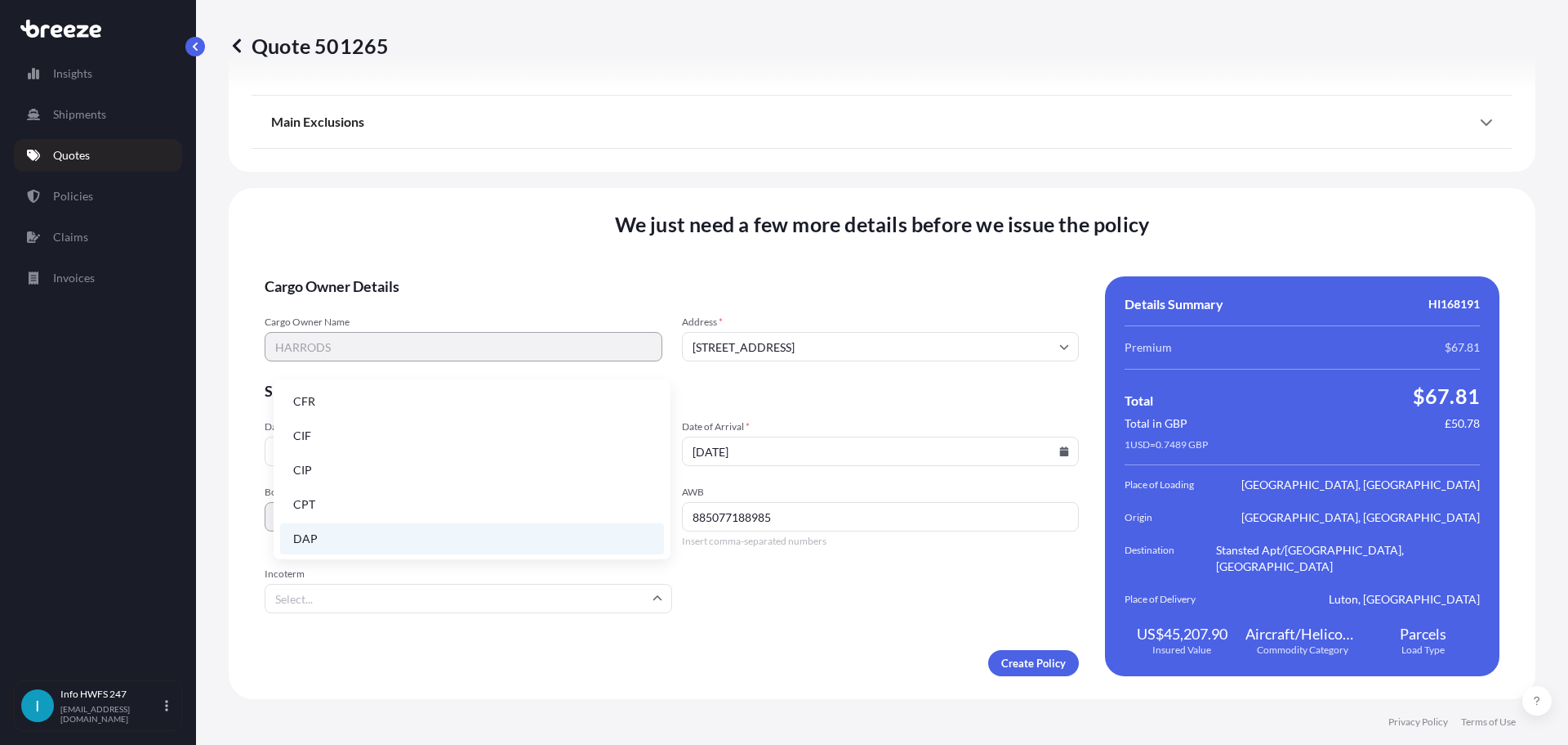
click at [327, 532] on li "DAP" at bounding box center [472, 538] width 384 height 31
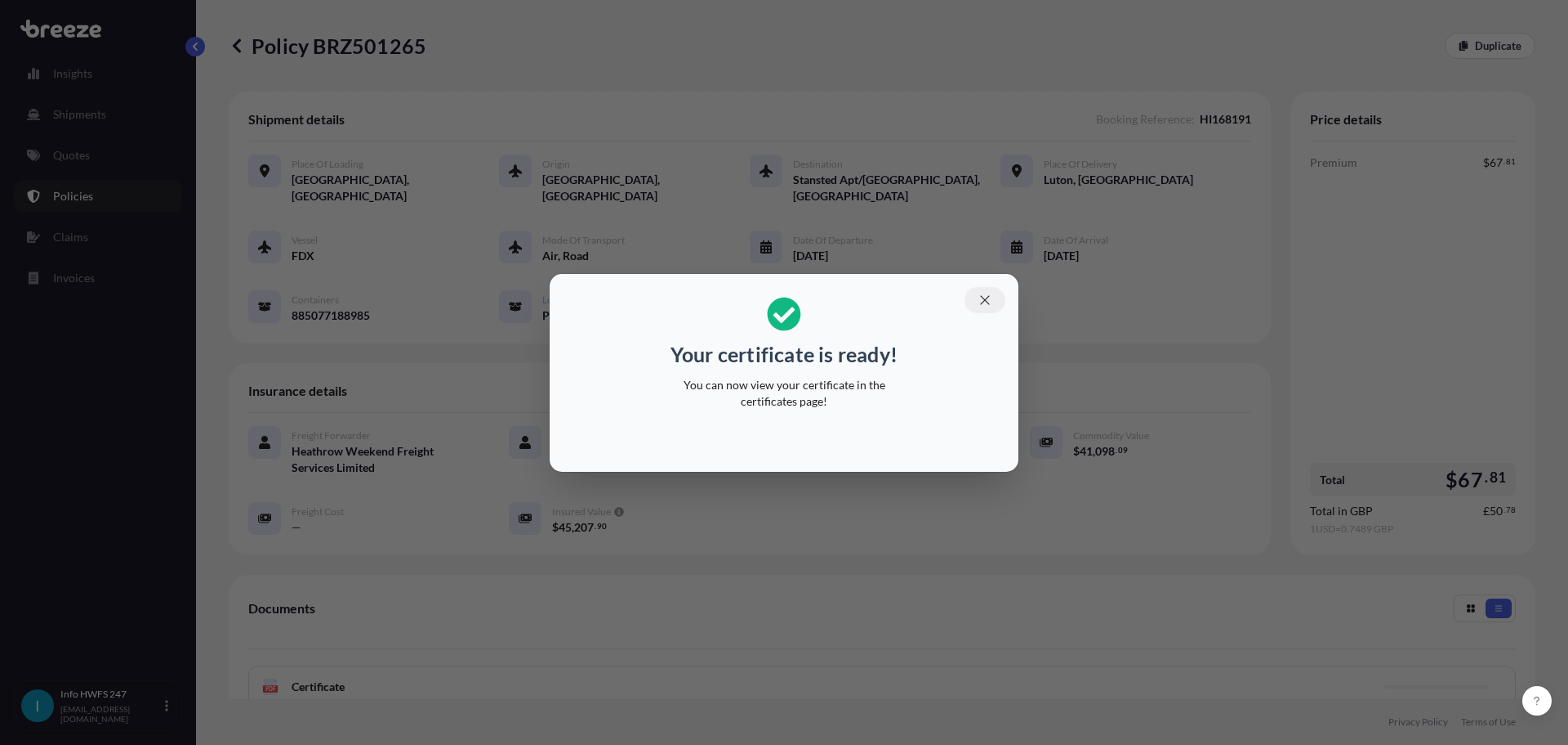
click at [993, 294] on icon "button" at bounding box center [985, 300] width 15 height 15
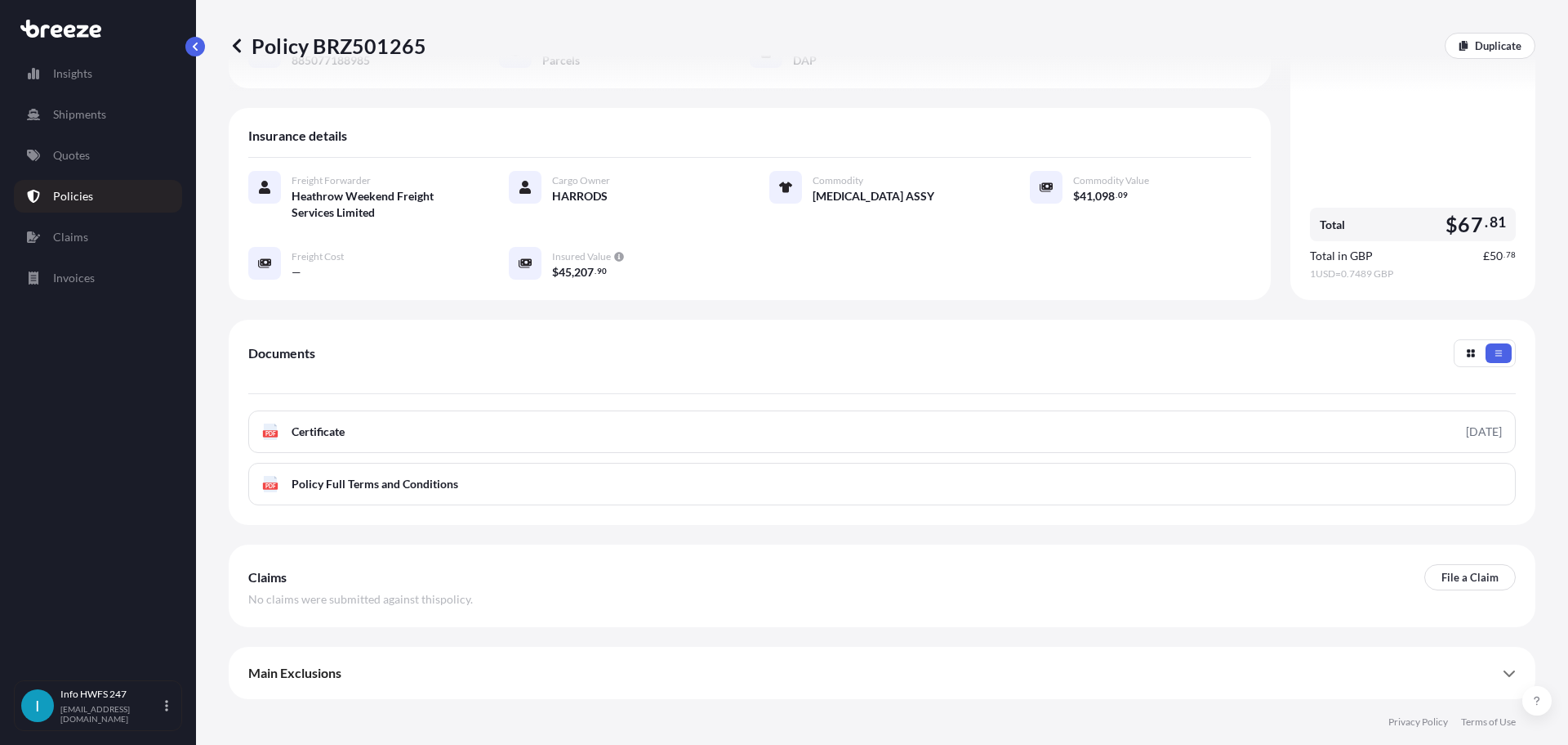
scroll to position [329, 0]
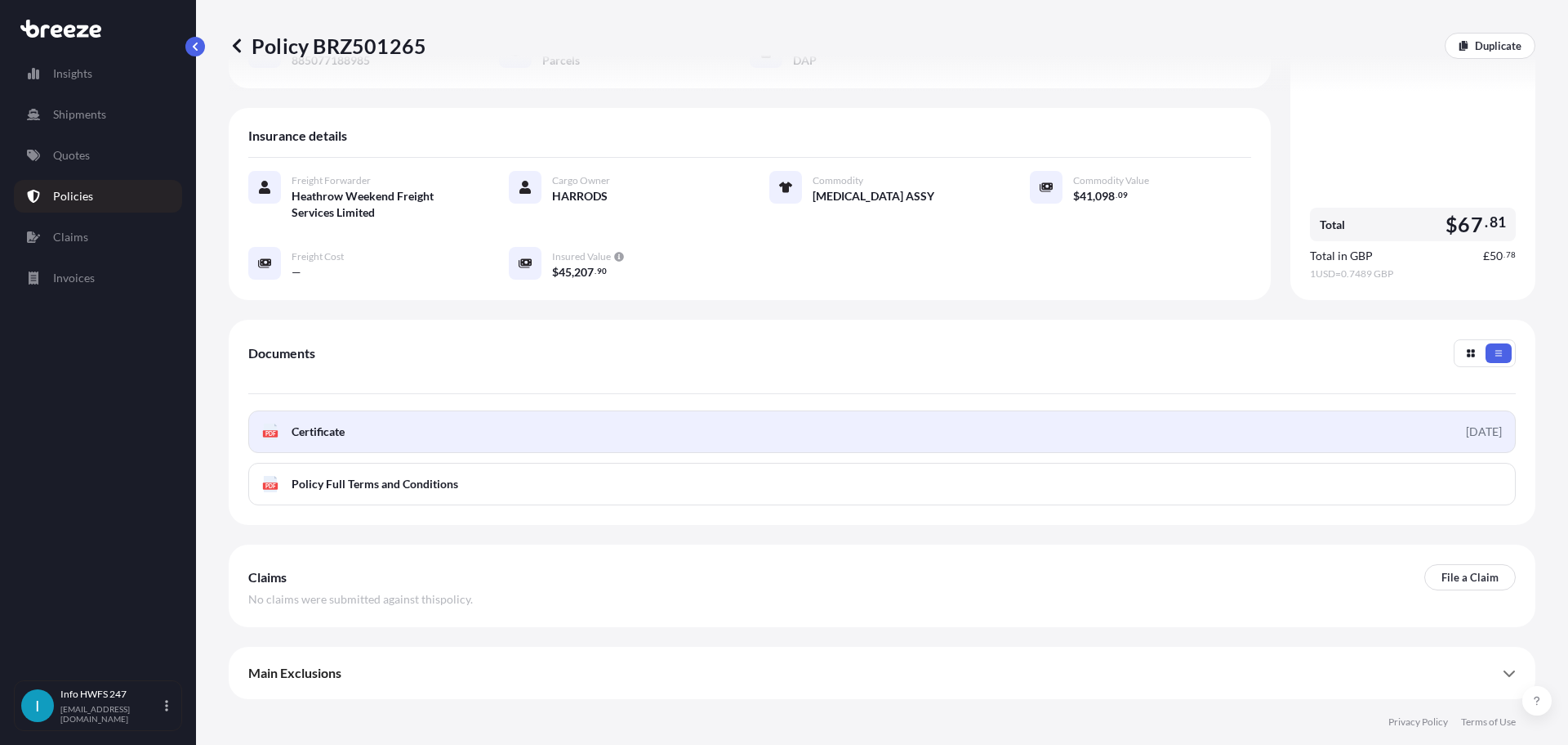
click at [550, 410] on link "PDF Certificate [DATE]" at bounding box center [882, 431] width 1268 height 42
